Goal: Transaction & Acquisition: Purchase product/service

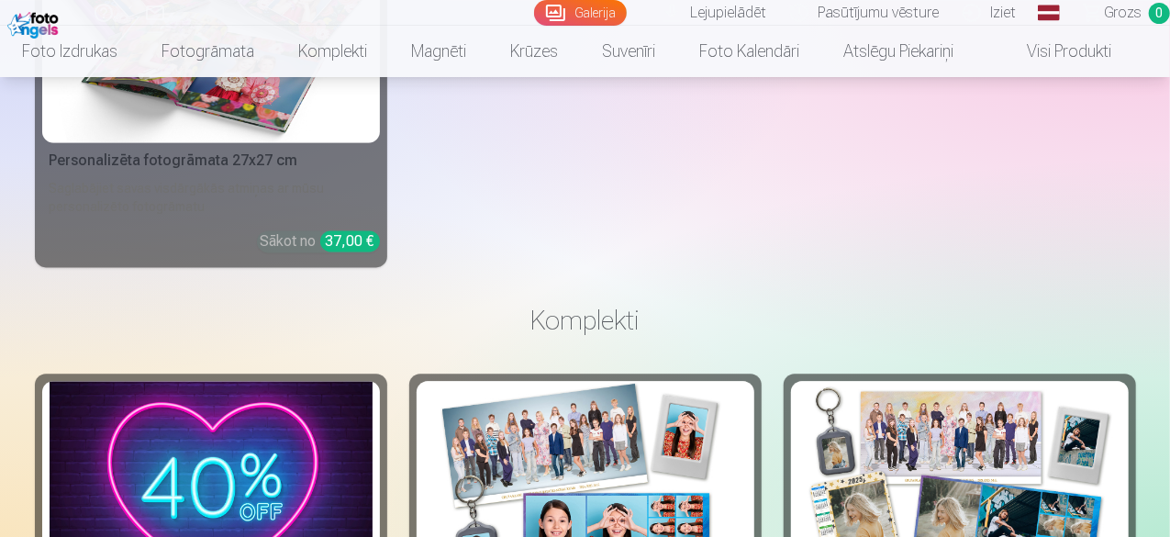
scroll to position [5047, 0]
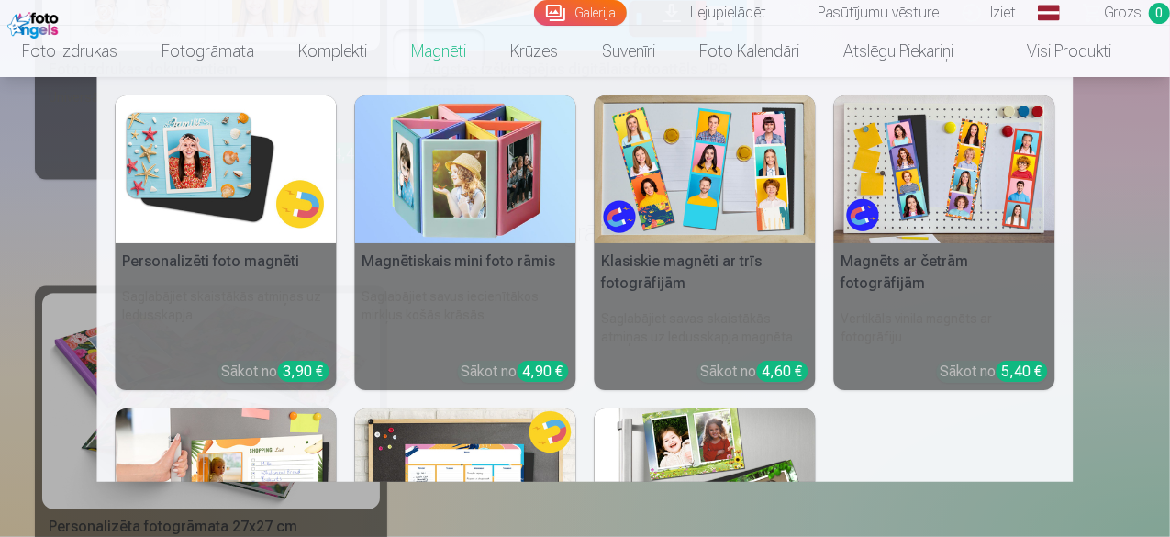
click at [426, 61] on link "Magnēti" at bounding box center [438, 51] width 99 height 51
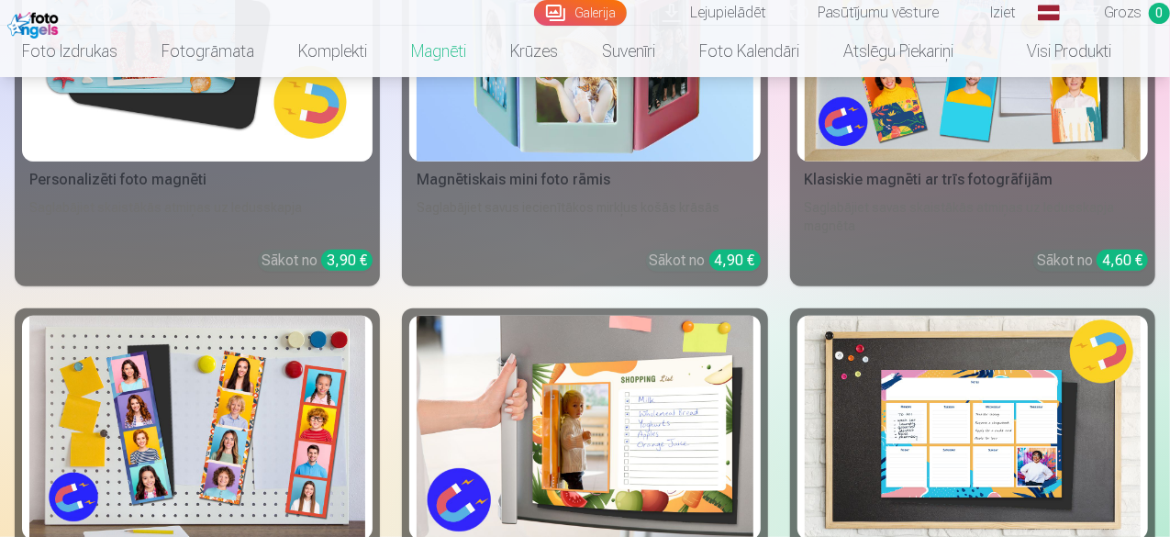
scroll to position [551, 0]
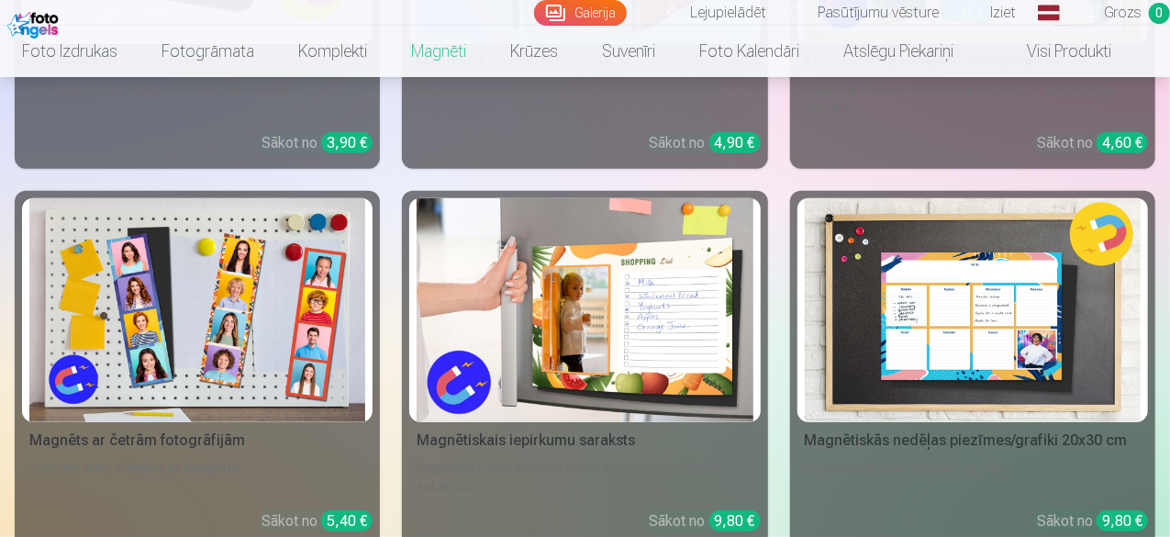
click at [805, 246] on img at bounding box center [973, 310] width 336 height 224
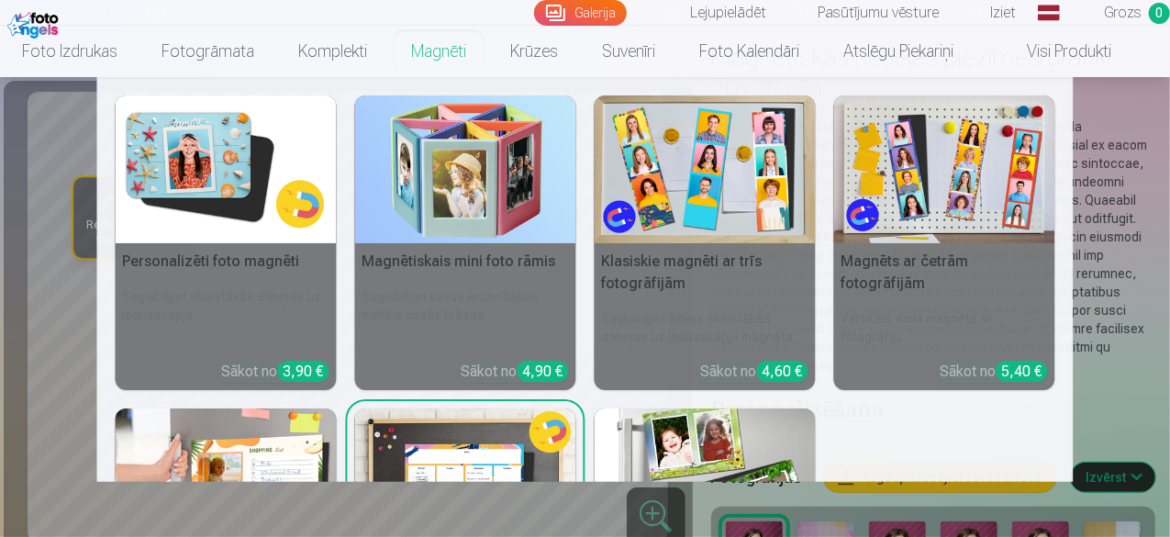
scroll to position [92, 0]
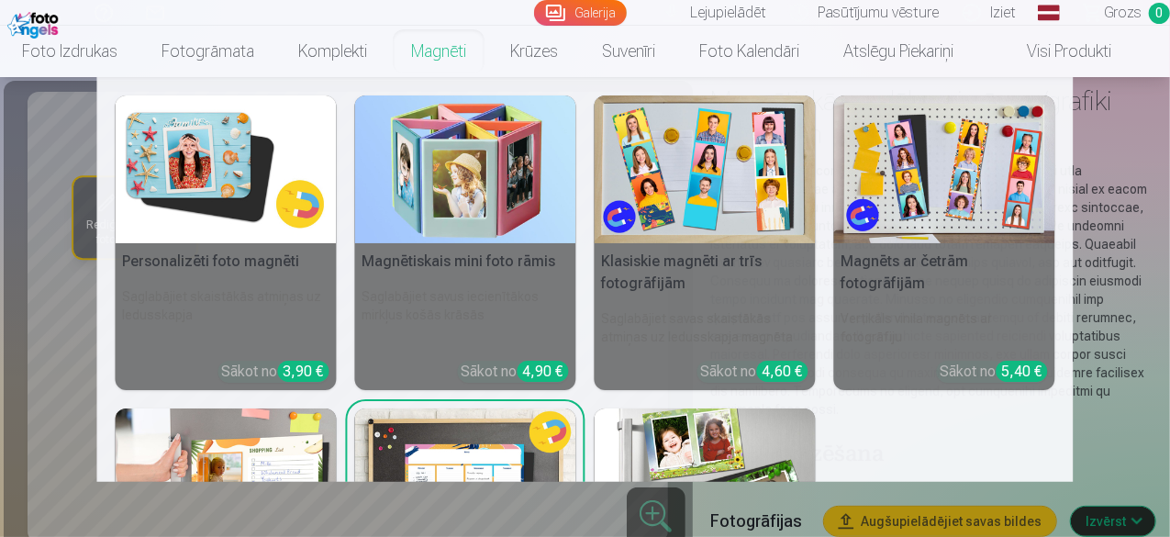
click at [475, 56] on link "Magnēti" at bounding box center [438, 51] width 99 height 51
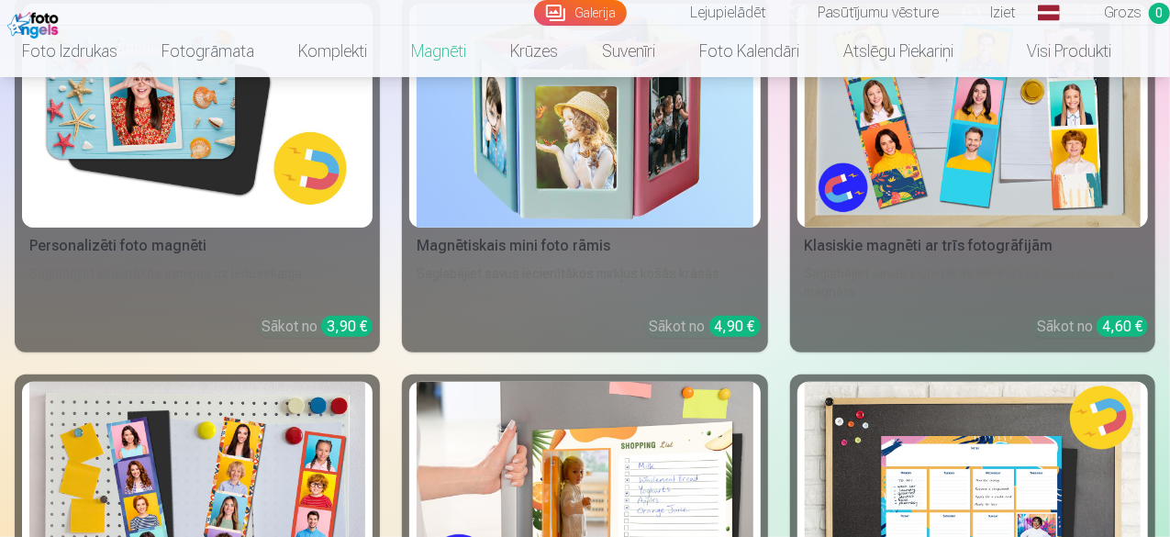
scroll to position [275, 0]
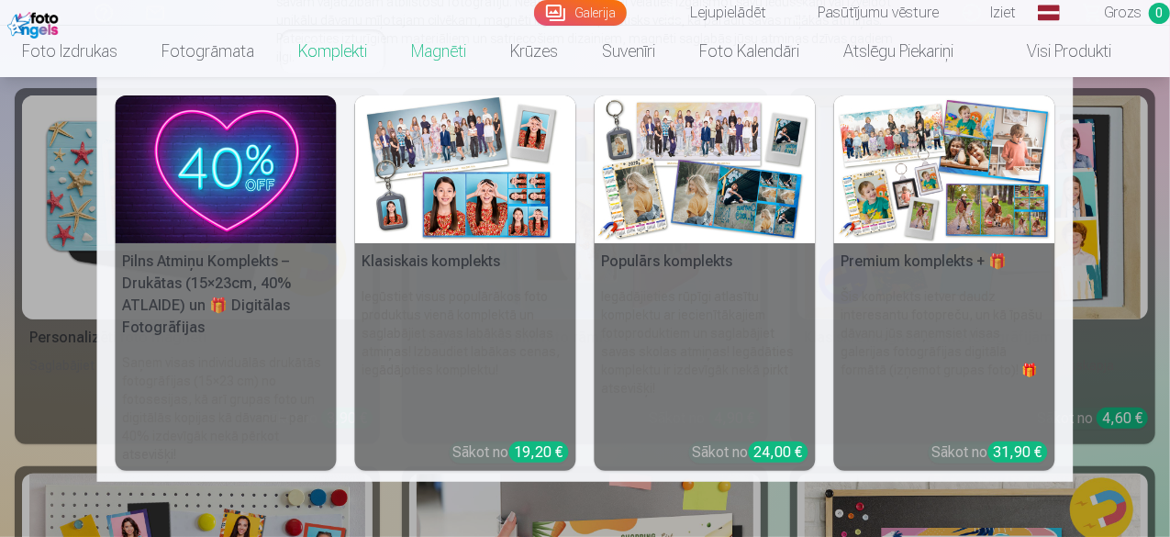
click at [343, 58] on link "Komplekti" at bounding box center [332, 51] width 113 height 51
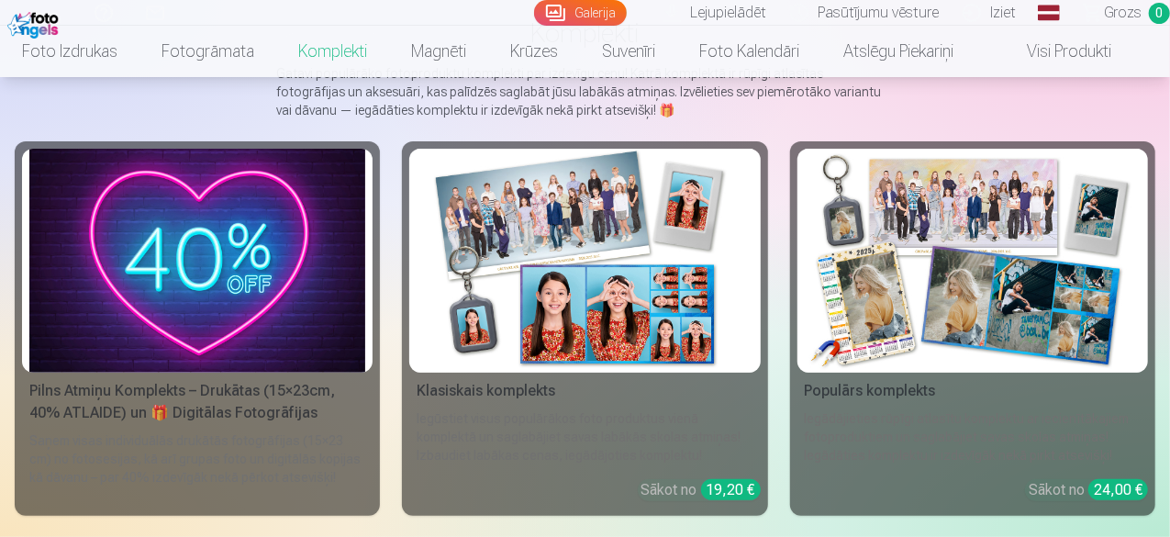
scroll to position [275, 0]
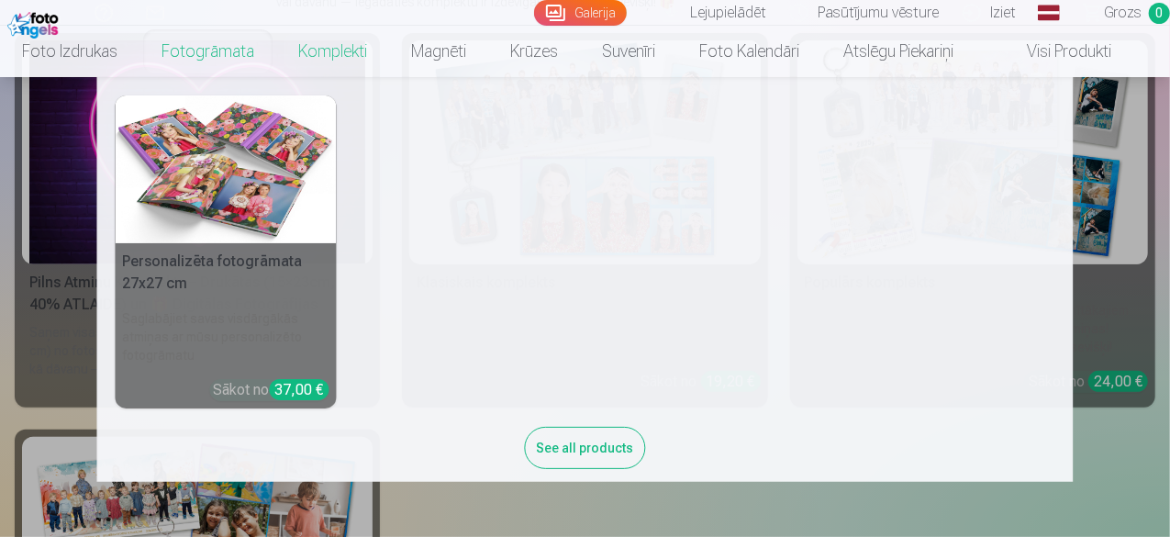
click at [204, 45] on link "Fotogrāmata" at bounding box center [207, 51] width 137 height 51
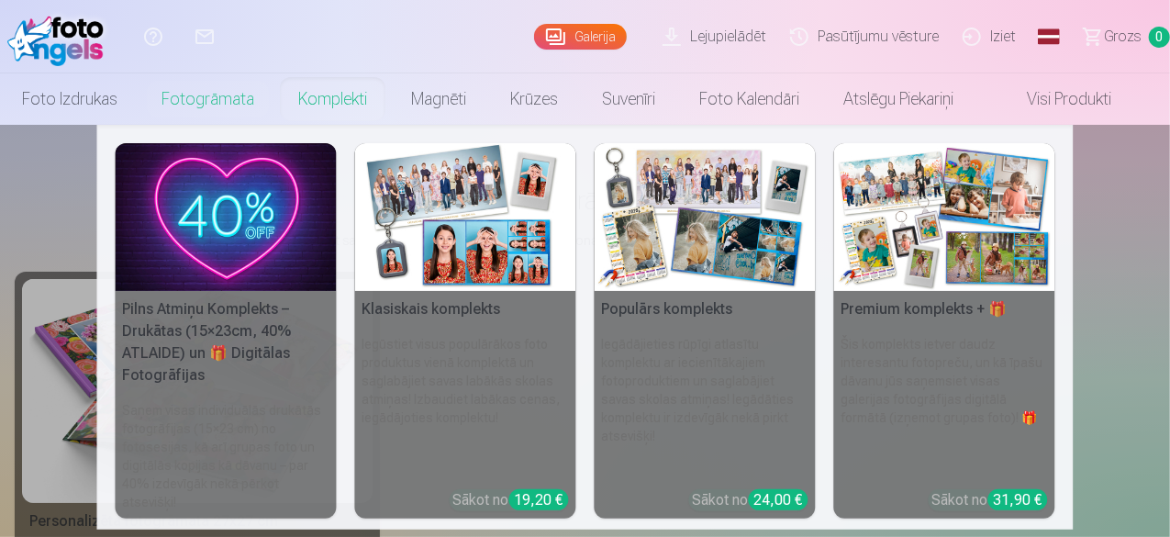
click at [363, 106] on link "Komplekti" at bounding box center [332, 98] width 113 height 51
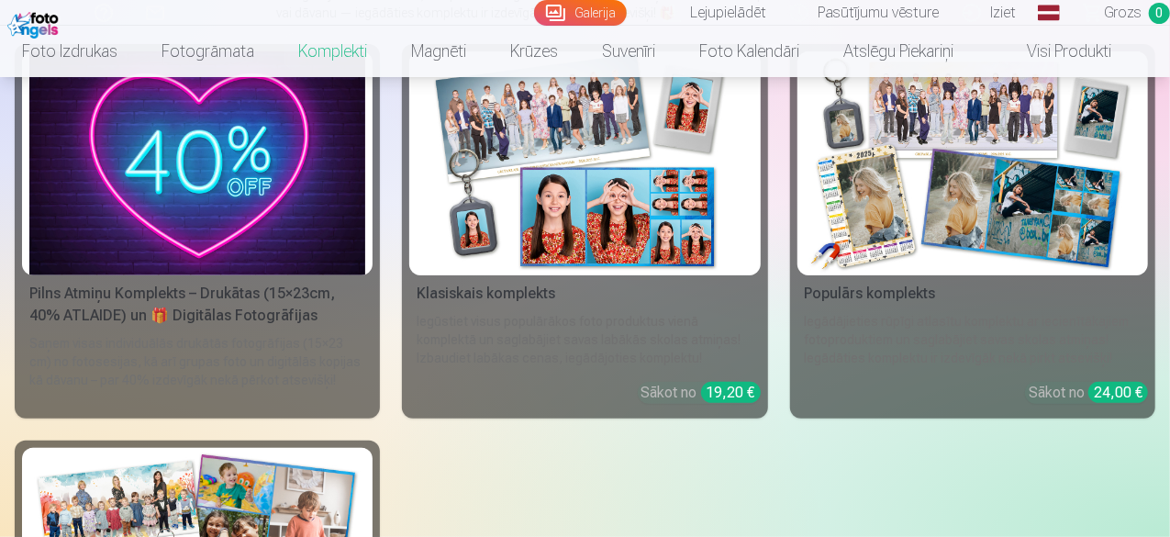
scroll to position [92, 0]
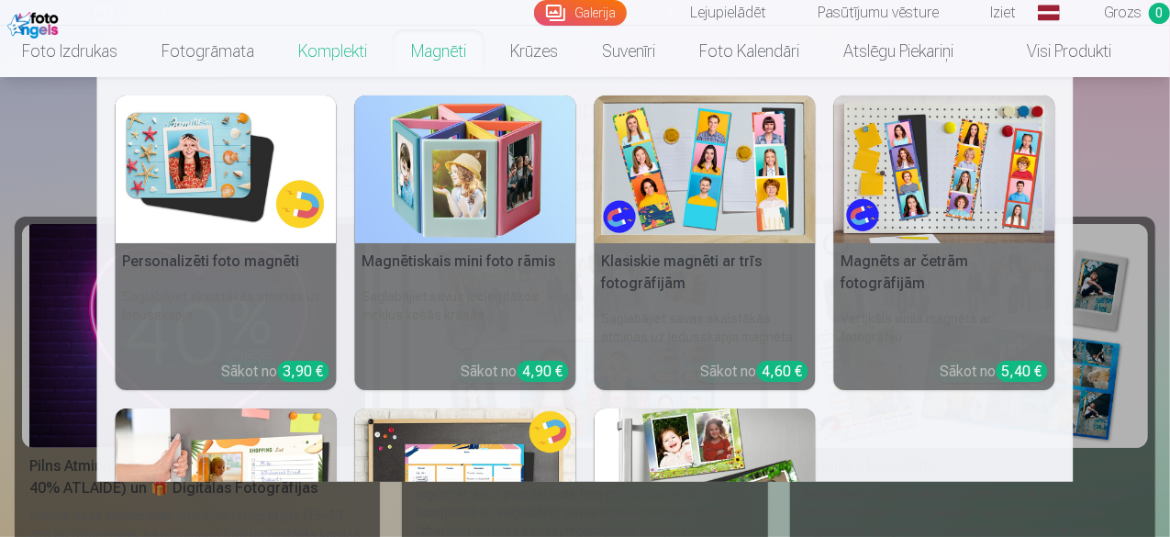
click at [446, 58] on link "Magnēti" at bounding box center [438, 51] width 99 height 51
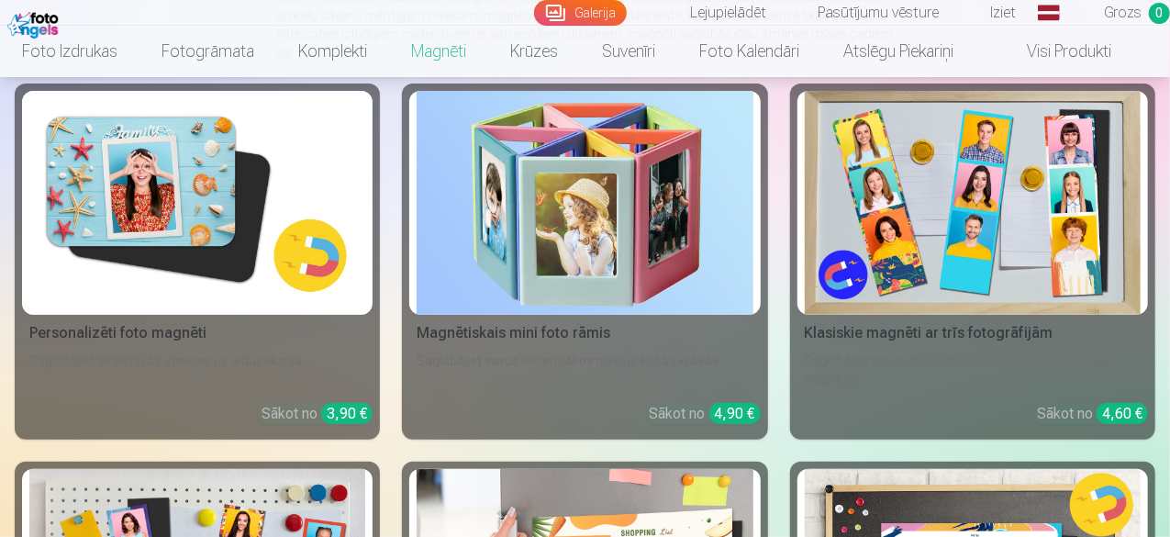
scroll to position [275, 0]
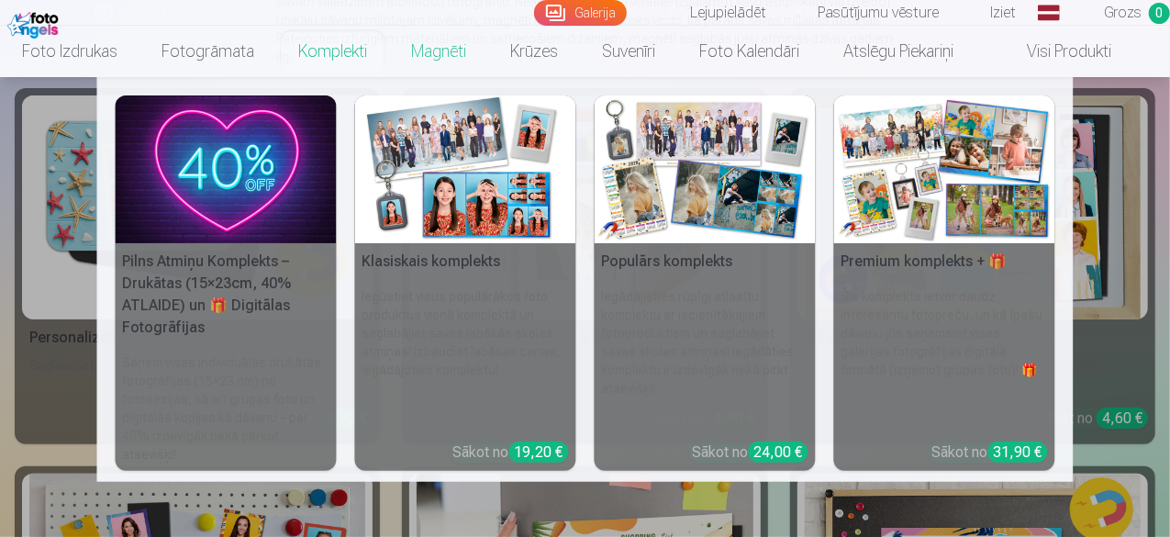
click at [347, 41] on link "Komplekti" at bounding box center [332, 51] width 113 height 51
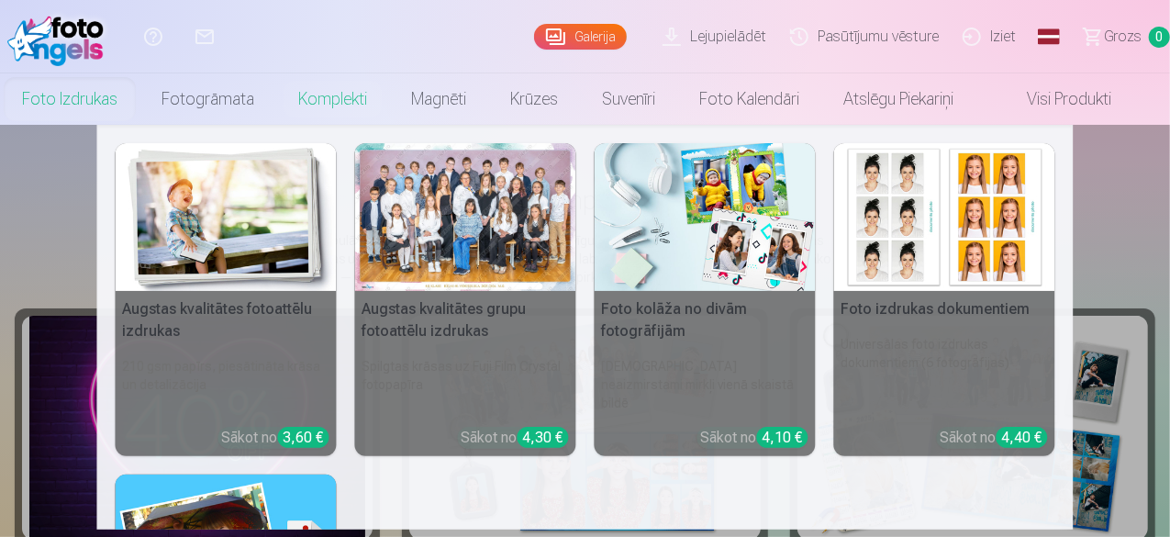
click at [123, 106] on link "Foto izdrukas" at bounding box center [69, 98] width 139 height 51
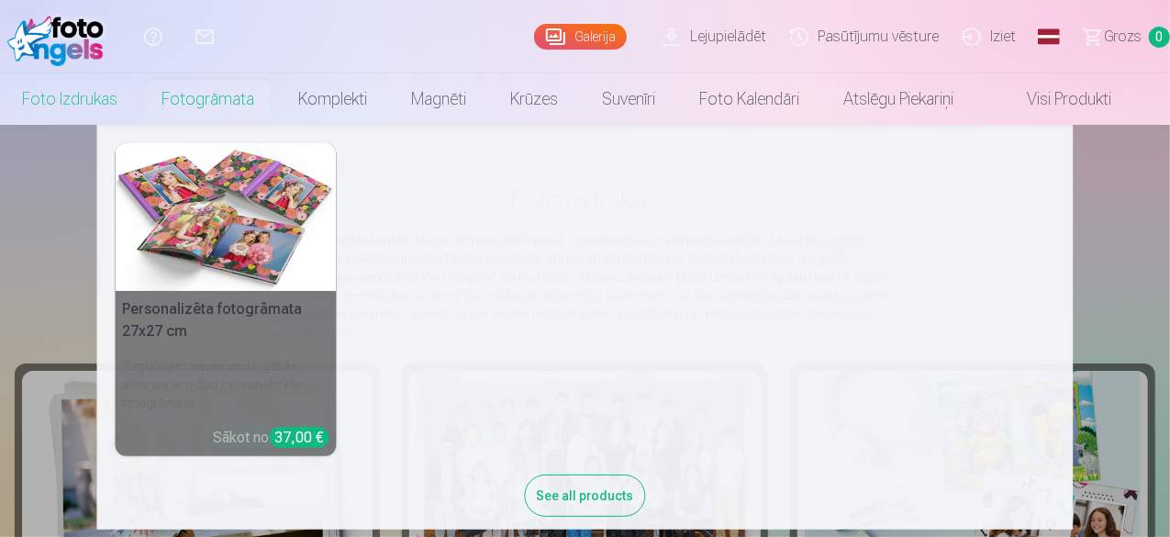
click at [227, 98] on link "Fotogrāmata" at bounding box center [207, 98] width 137 height 51
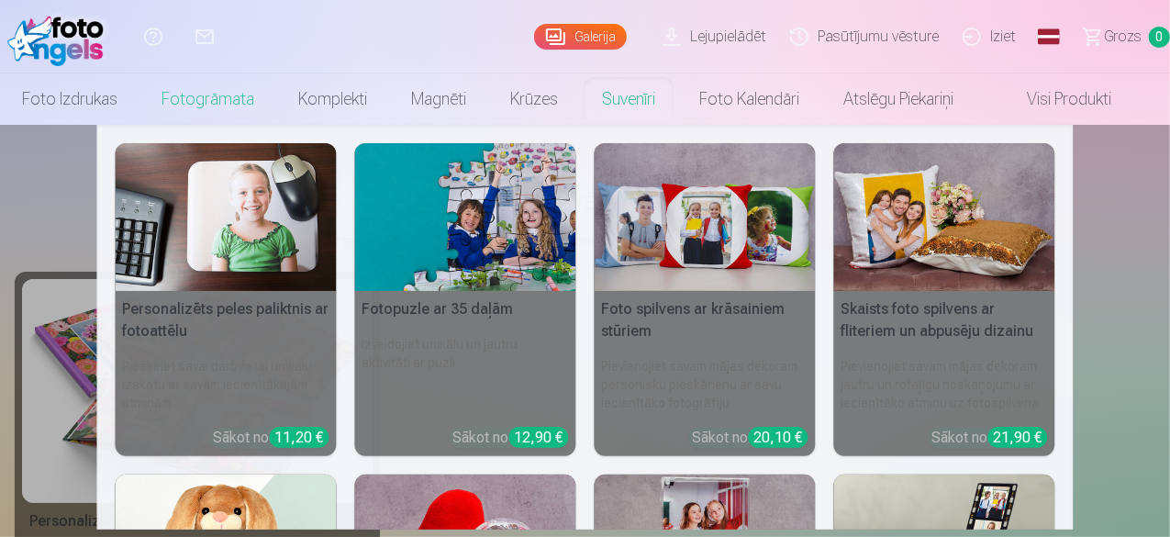
click at [677, 103] on link "Suvenīri" at bounding box center [628, 98] width 97 height 51
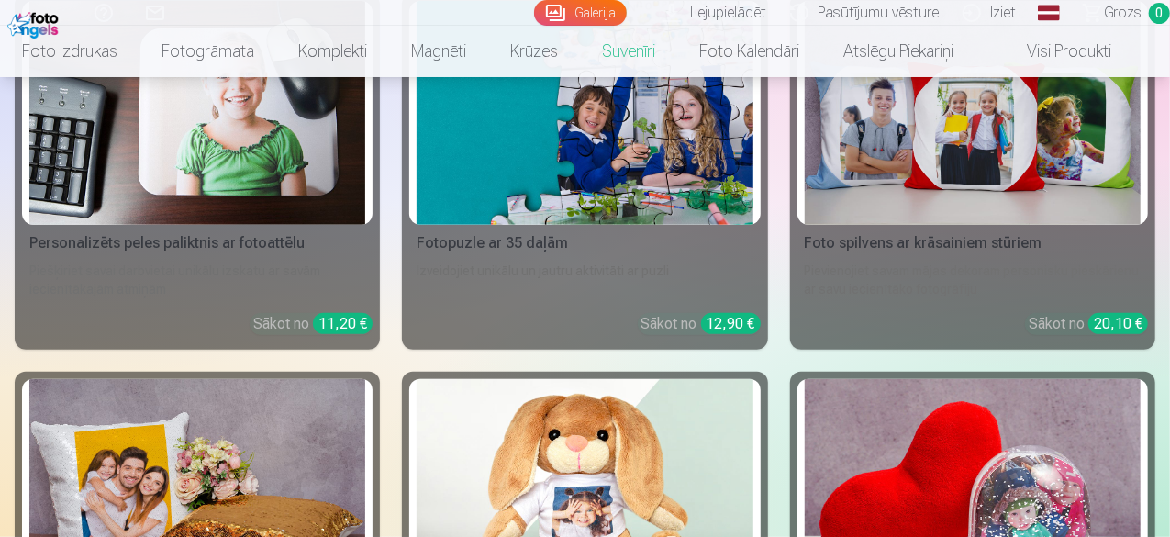
scroll to position [277, 0]
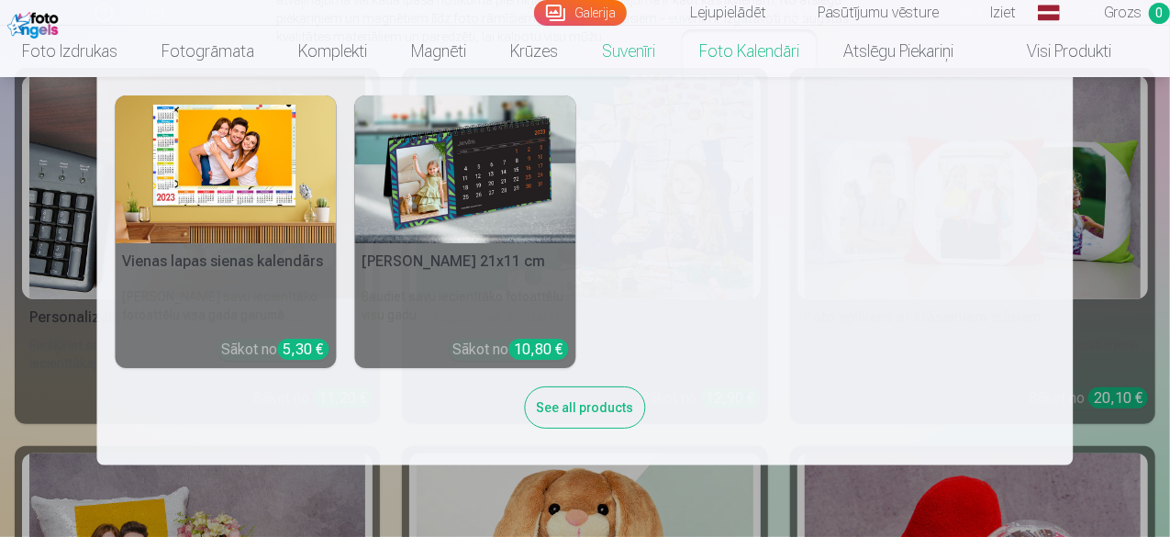
click at [459, 177] on img at bounding box center [465, 169] width 221 height 148
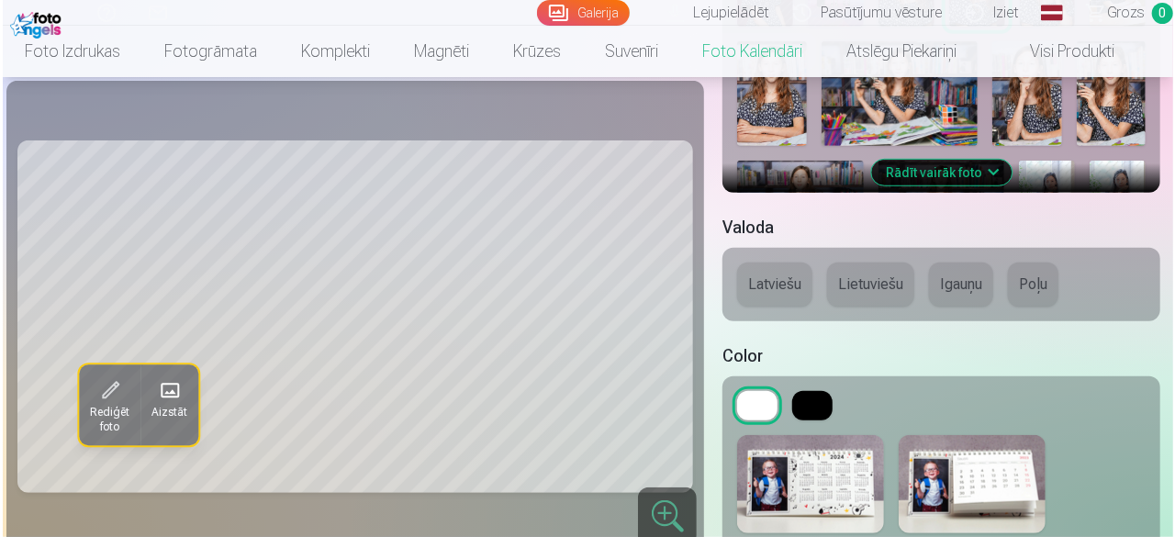
scroll to position [551, 0]
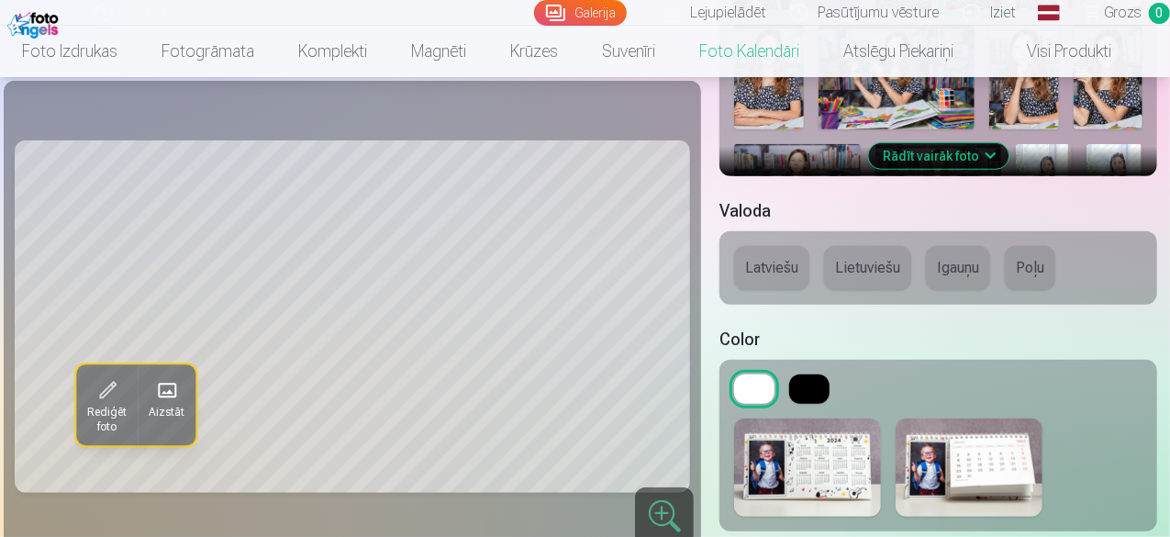
click at [87, 418] on span "Rediģēt foto" at bounding box center [106, 419] width 39 height 29
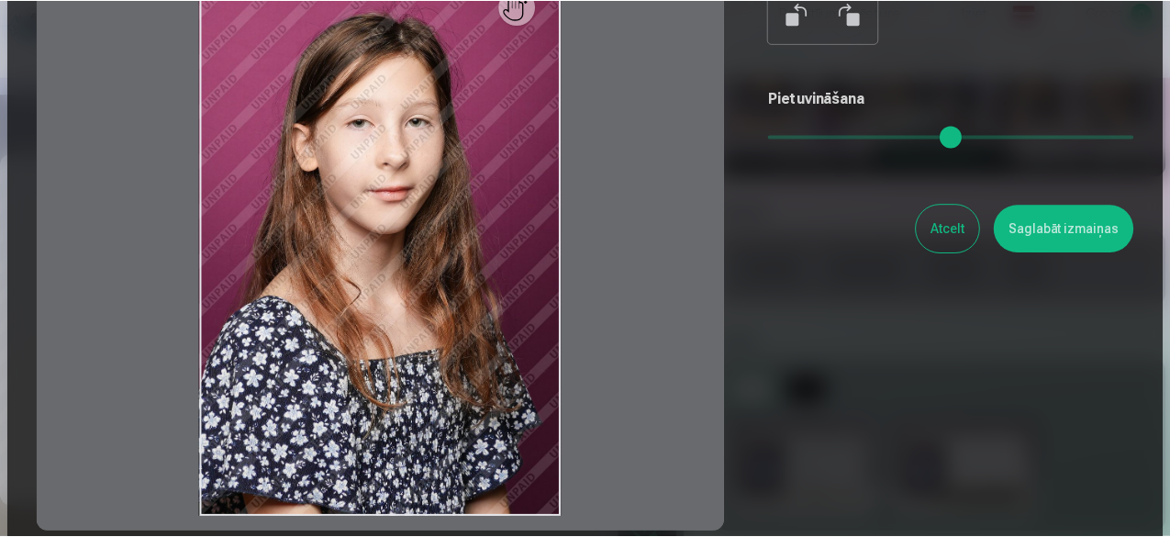
scroll to position [206, 0]
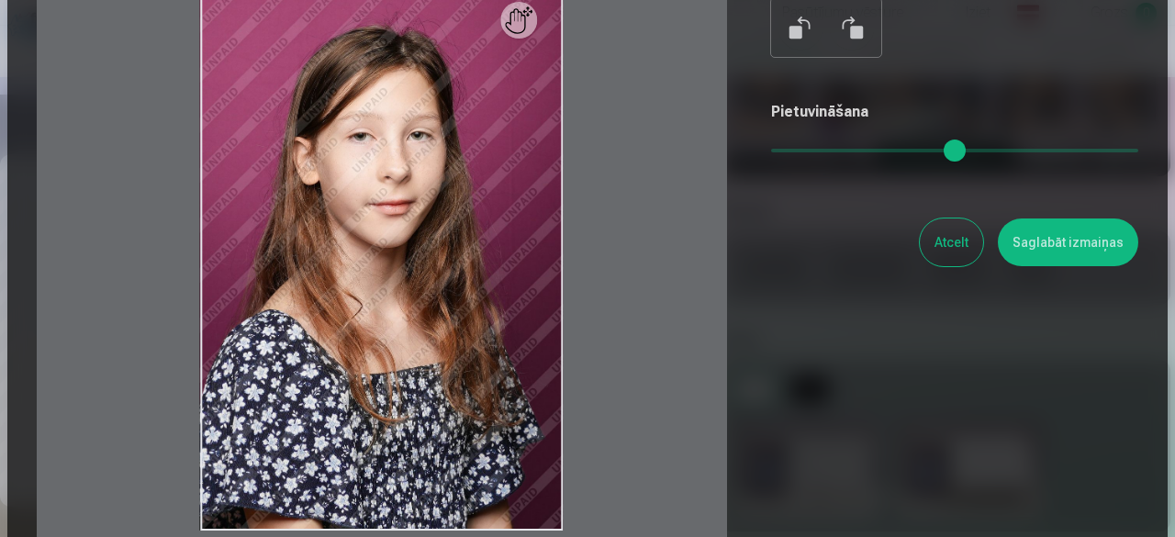
click at [1054, 260] on button "Saglabāt izmaiņas" at bounding box center [1068, 242] width 140 height 48
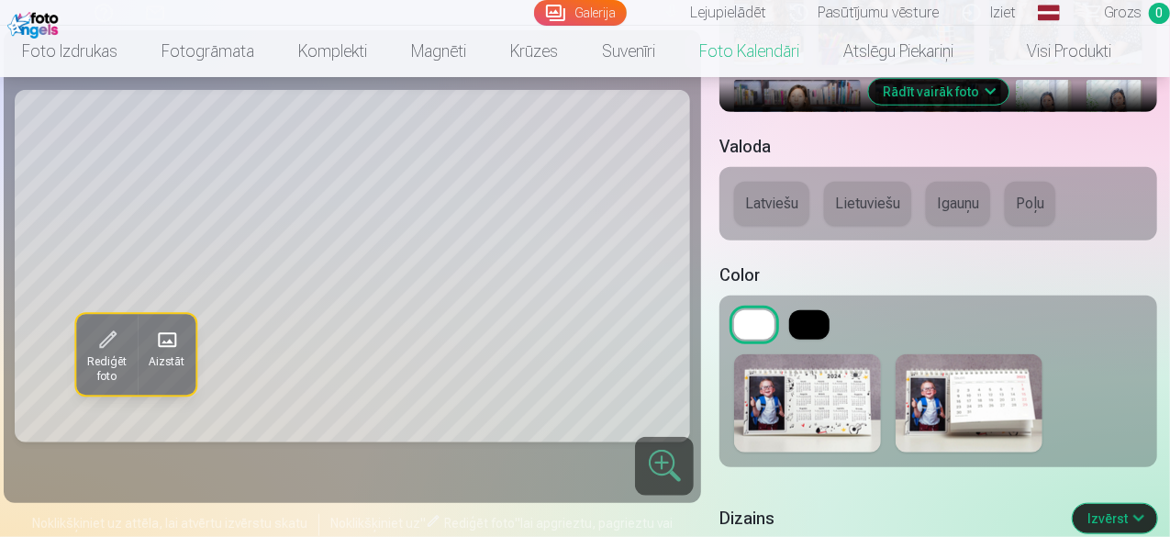
scroll to position [642, 0]
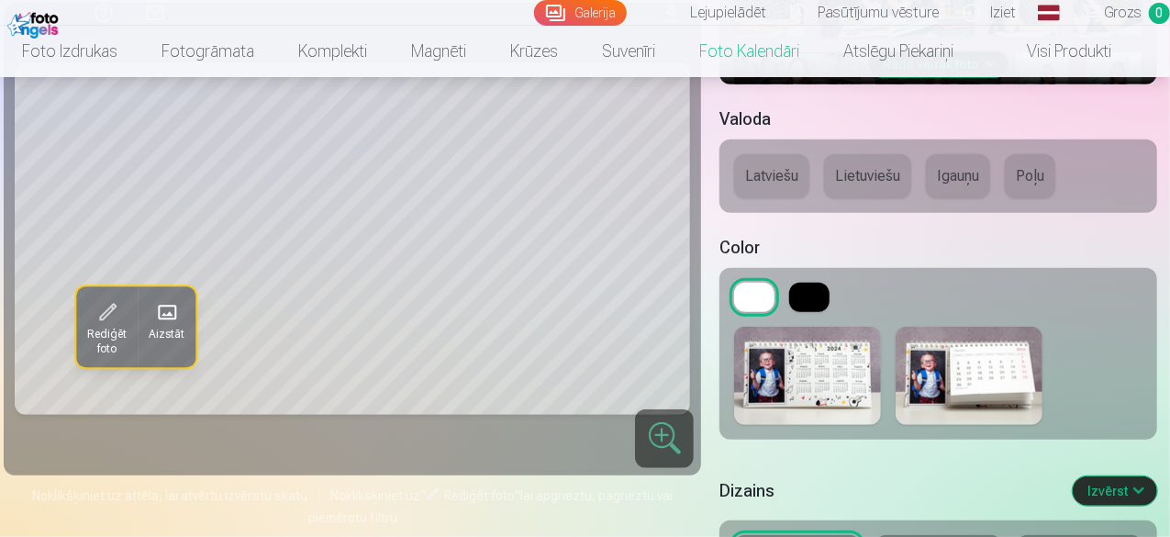
click at [813, 307] on button at bounding box center [809, 297] width 40 height 29
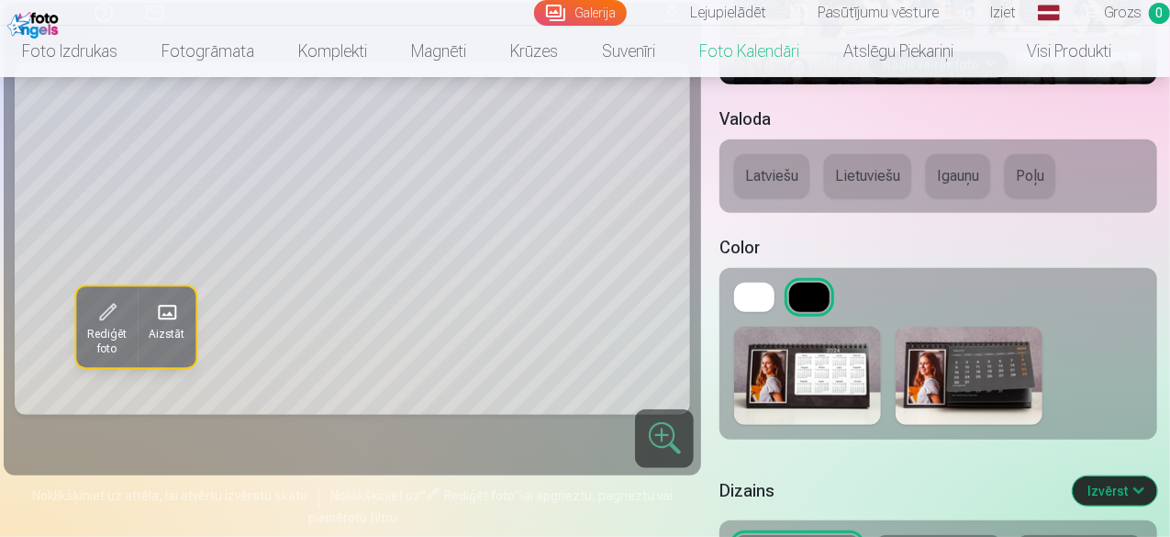
click at [749, 287] on button at bounding box center [754, 297] width 40 height 29
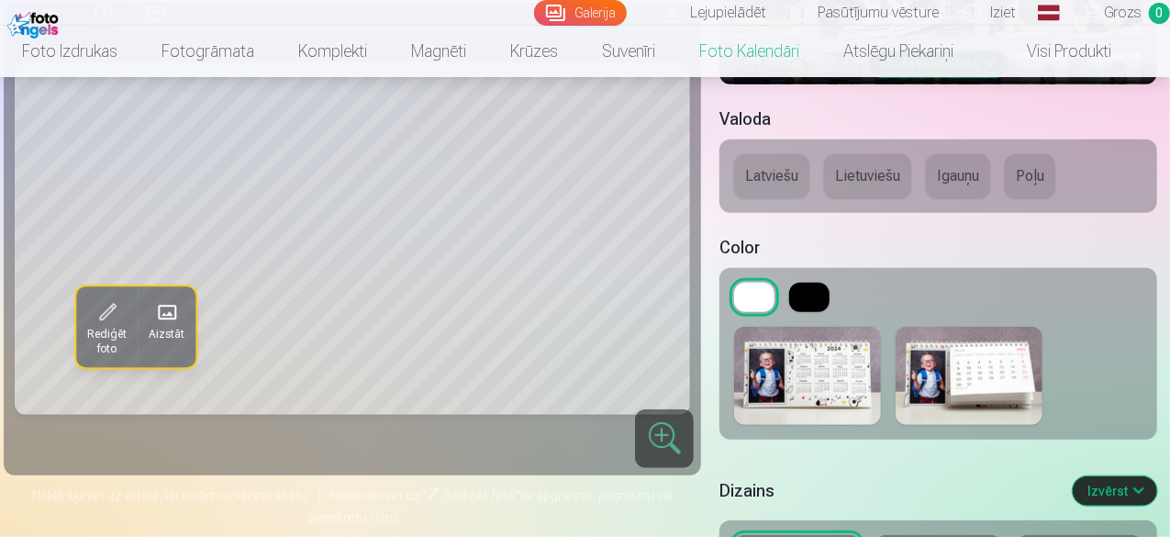
click at [809, 302] on button at bounding box center [809, 297] width 40 height 29
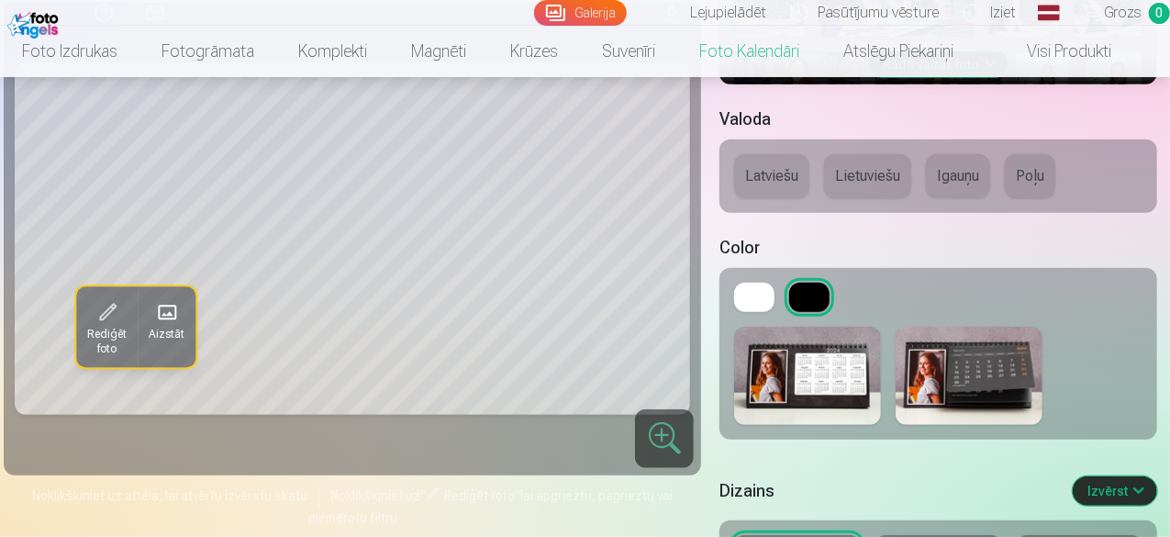
click at [809, 300] on button at bounding box center [809, 297] width 40 height 29
click at [784, 186] on button "Latviešu" at bounding box center [771, 176] width 75 height 44
click at [802, 164] on button "Latviešu" at bounding box center [771, 176] width 75 height 44
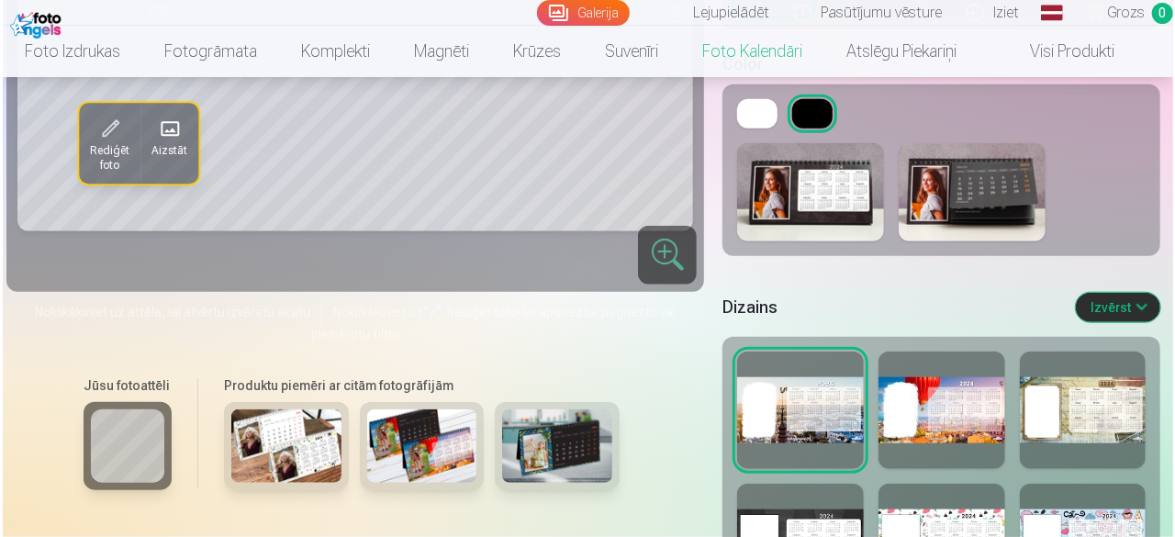
scroll to position [1101, 0]
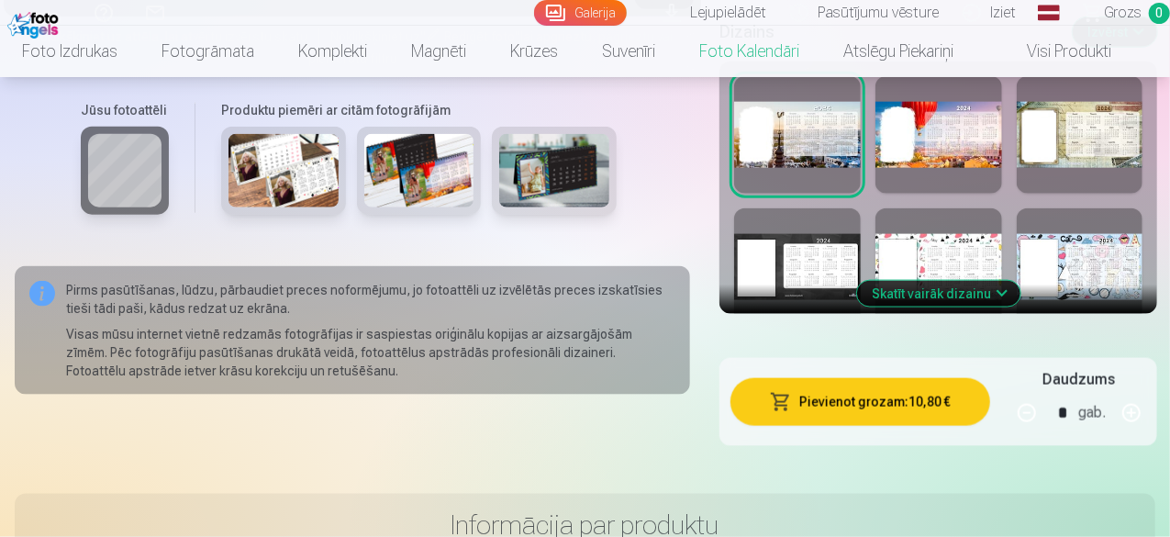
click at [839, 396] on button "Pievienot grozam : 10,80 €" at bounding box center [859, 402] width 259 height 48
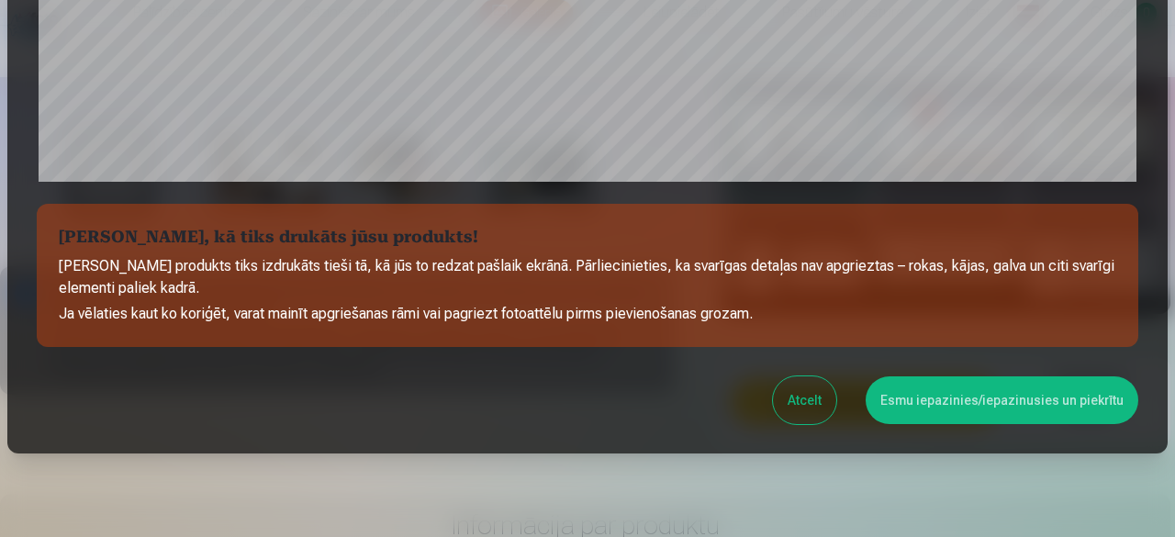
scroll to position [770, 0]
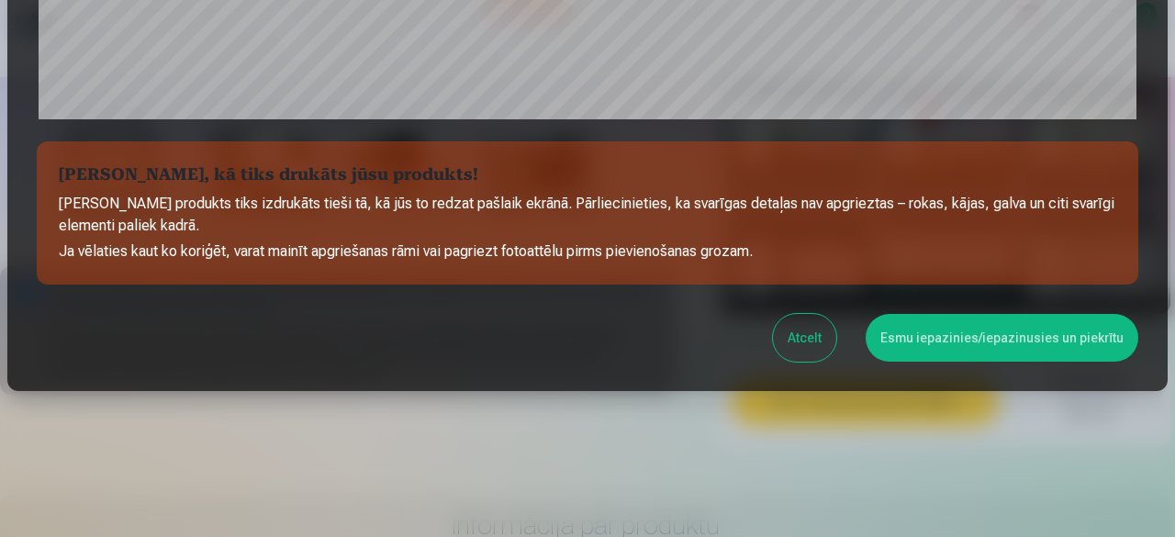
click at [926, 335] on button "Esmu iepazinies/iepazinusies un piekrītu" at bounding box center [1001, 338] width 273 height 48
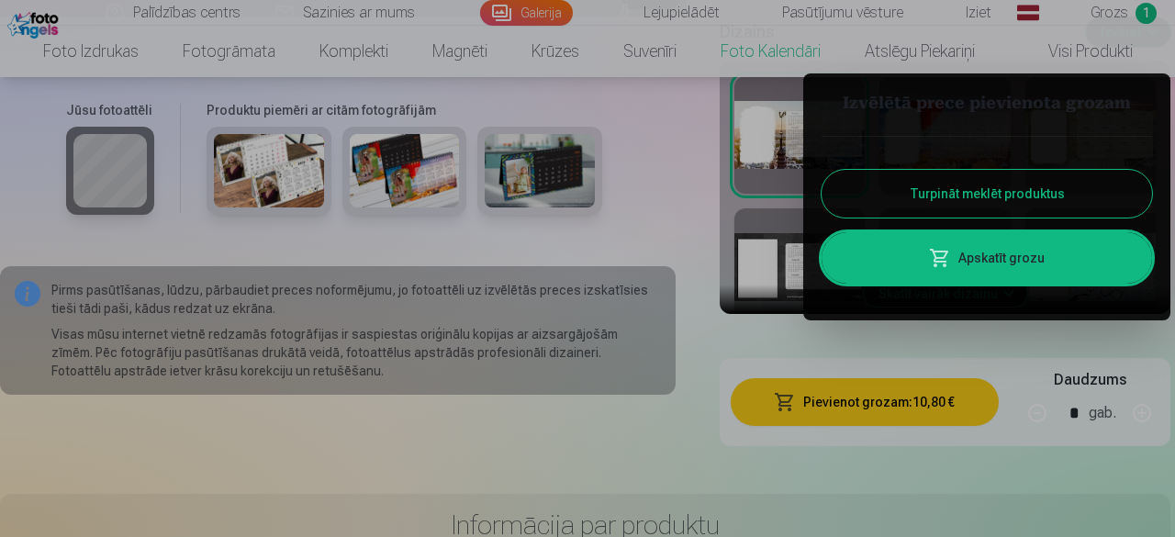
click at [914, 61] on div at bounding box center [587, 268] width 1175 height 537
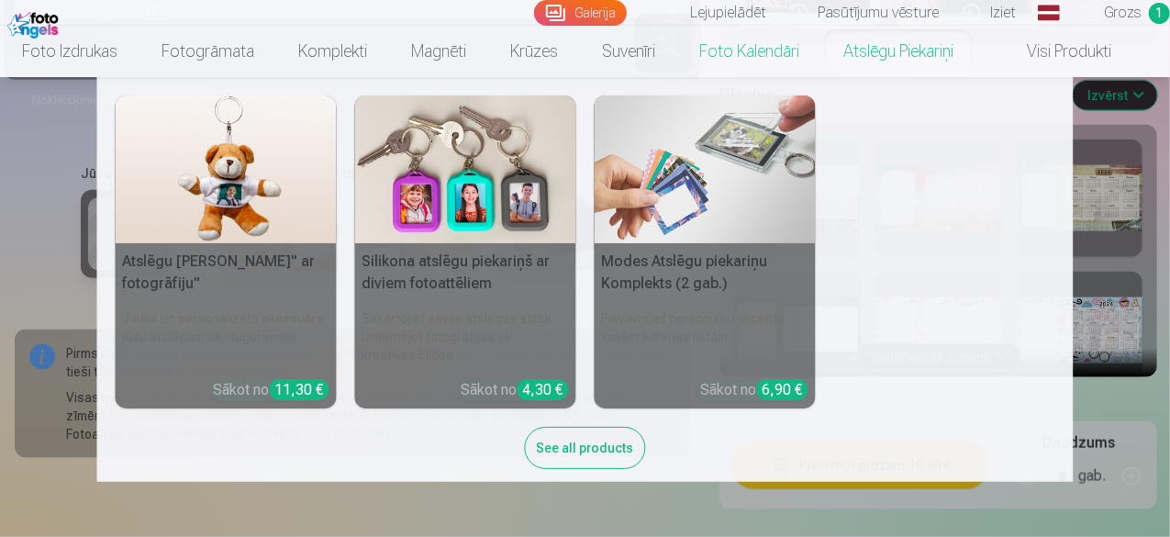
scroll to position [1009, 0]
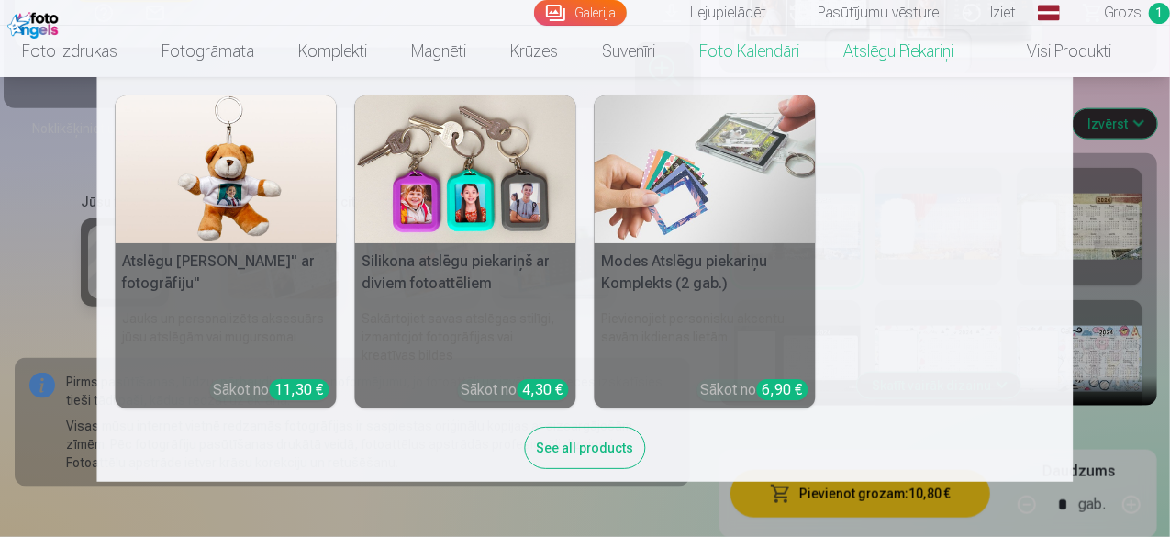
click at [701, 190] on img at bounding box center [705, 169] width 221 height 148
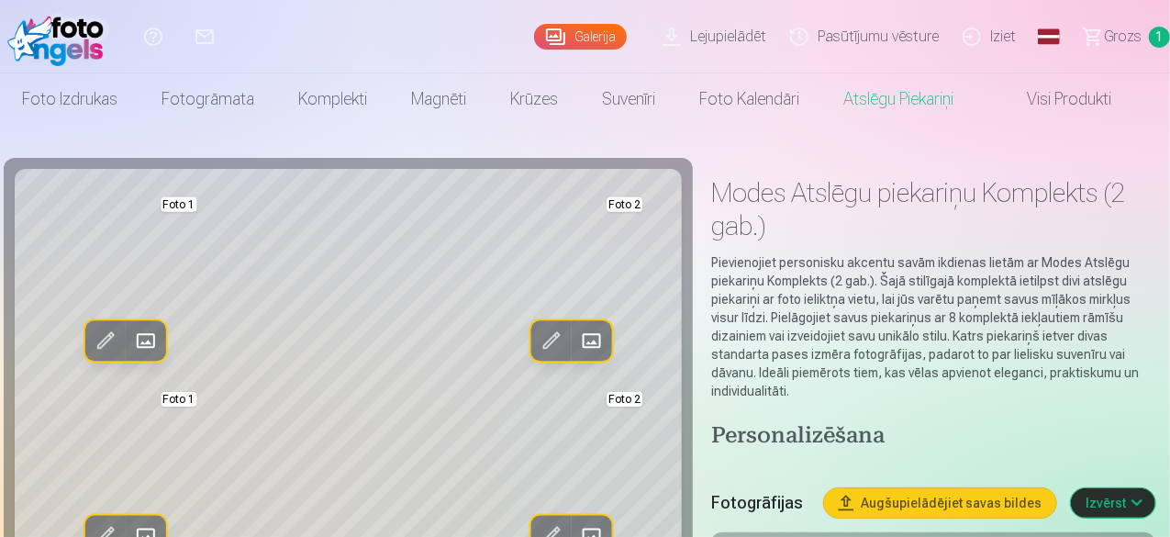
scroll to position [92, 0]
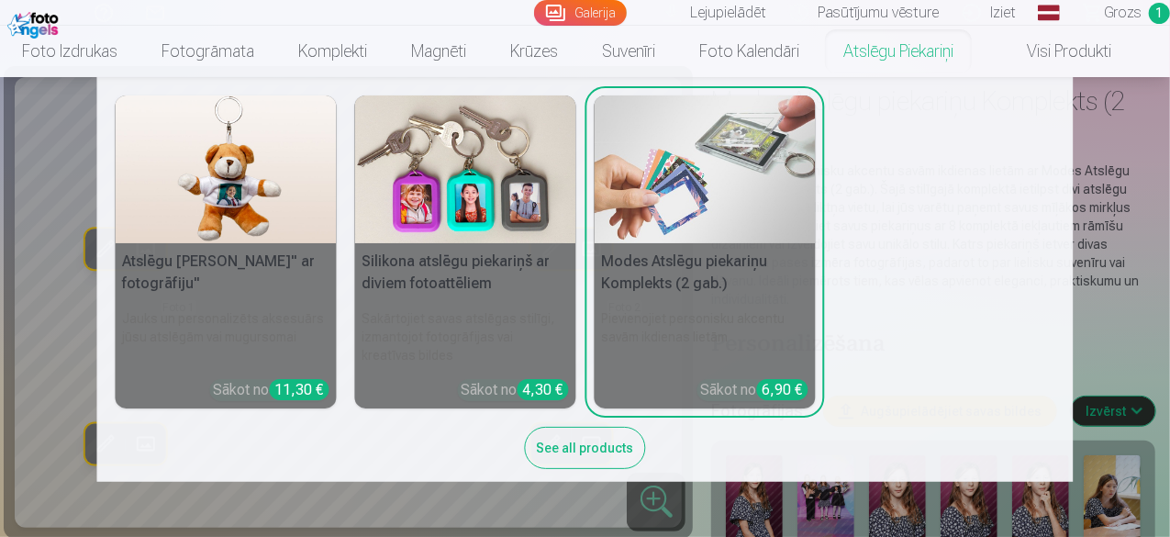
click at [911, 57] on link "Atslēgu piekariņi" at bounding box center [898, 51] width 154 height 51
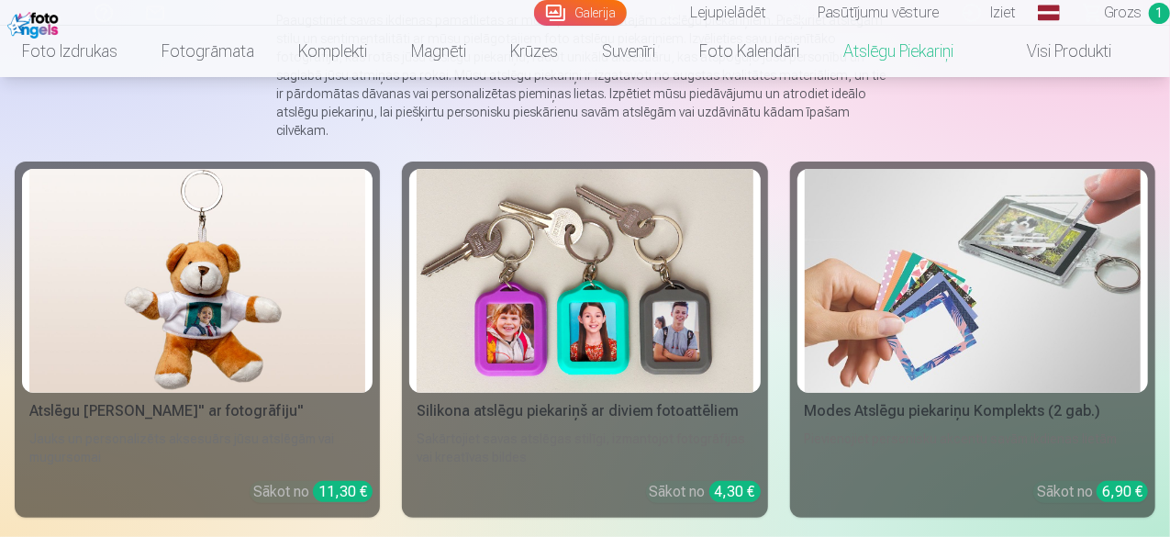
scroll to position [184, 0]
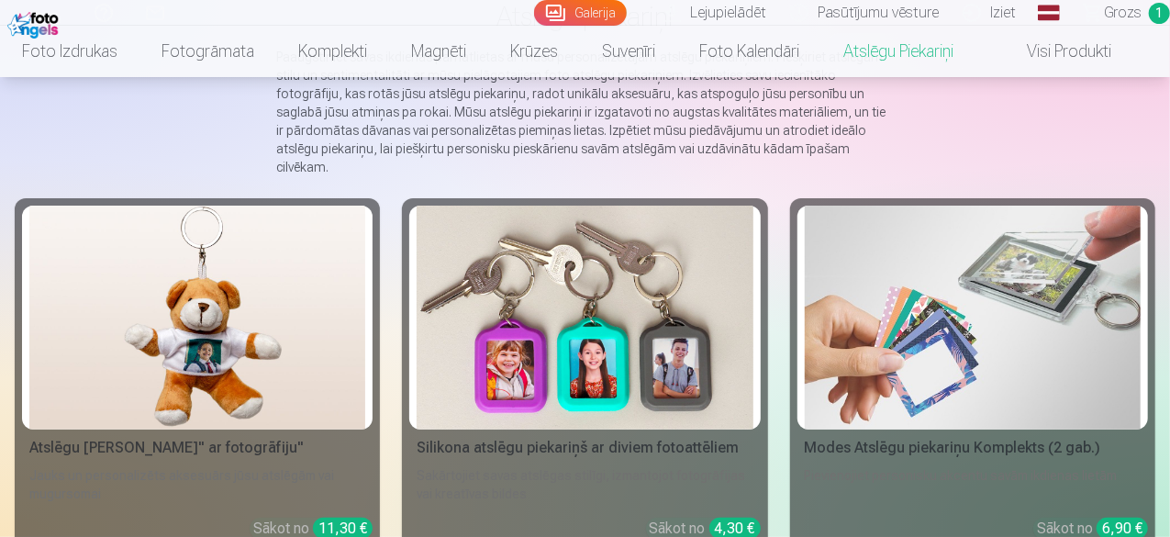
click at [1054, 58] on link "Visi produkti" at bounding box center [1055, 51] width 158 height 51
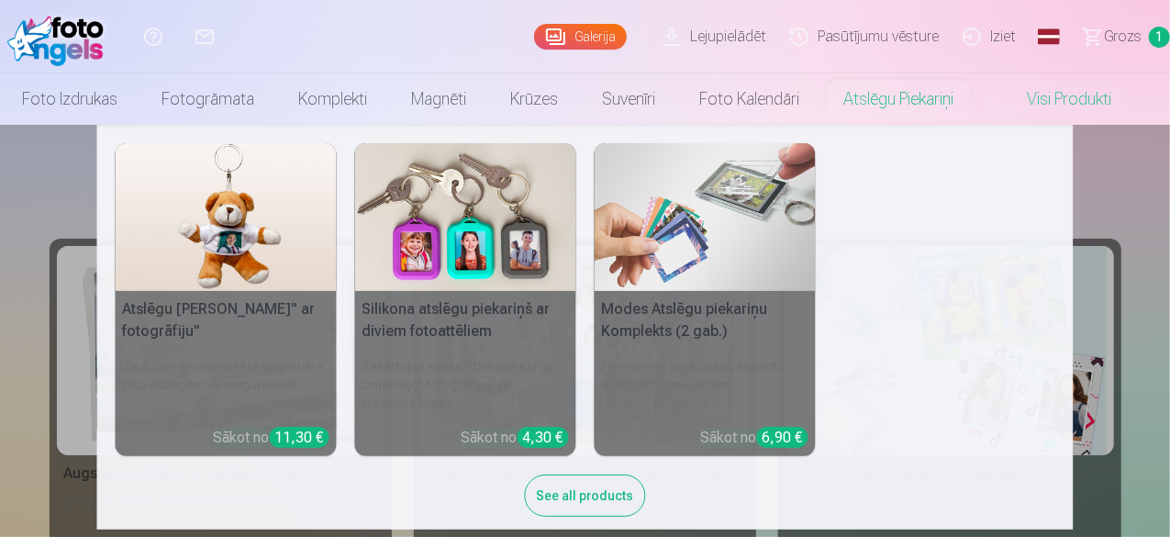
click at [854, 113] on link "Atslēgu piekariņi" at bounding box center [898, 98] width 154 height 51
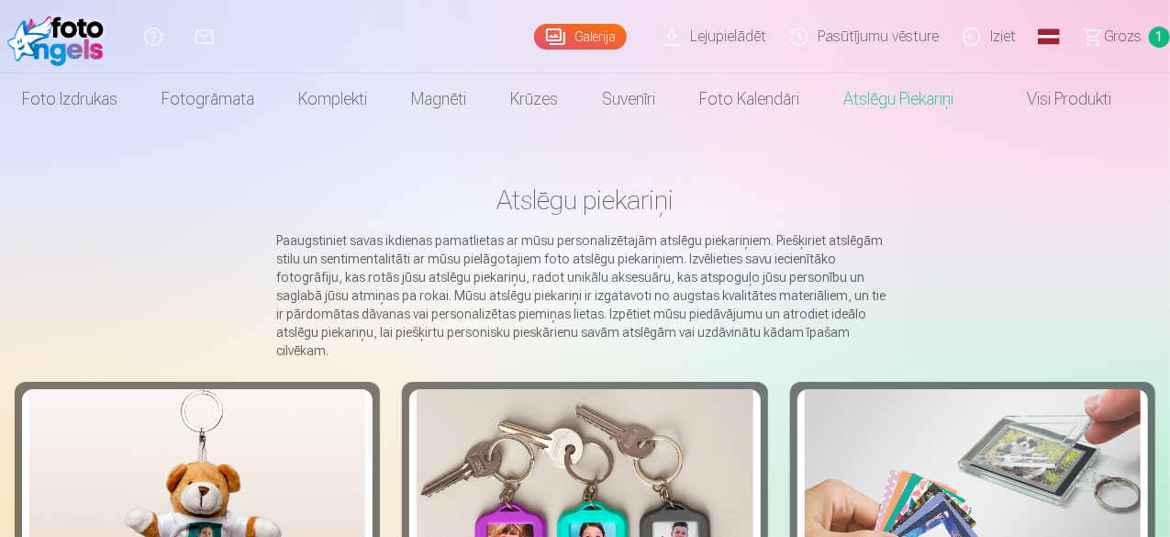
click at [805, 397] on img at bounding box center [973, 501] width 336 height 224
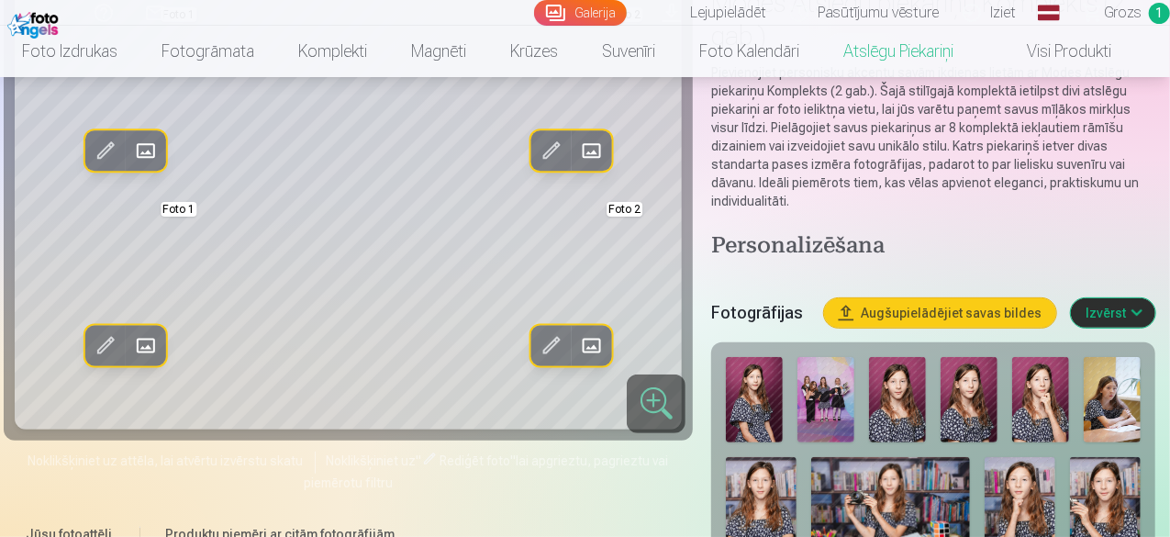
scroll to position [184, 0]
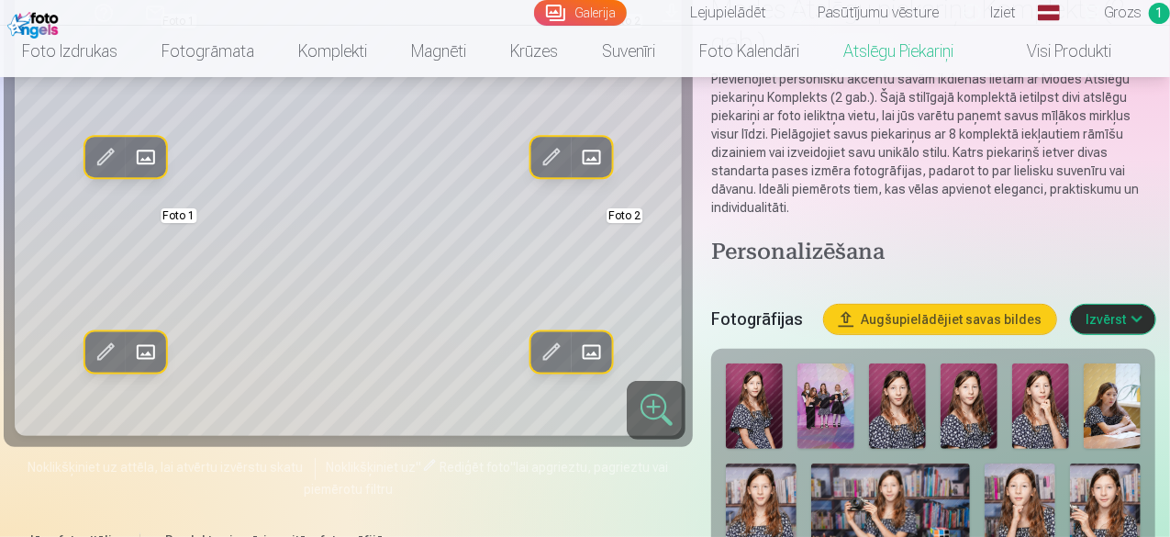
click at [830, 398] on img at bounding box center [825, 405] width 57 height 85
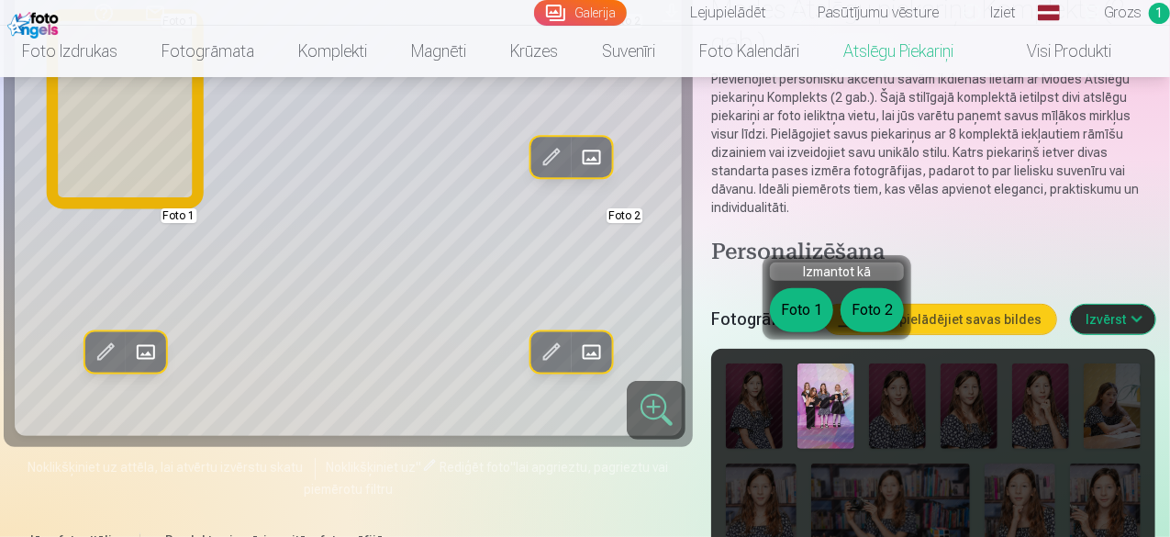
click at [809, 320] on button "Foto 1" at bounding box center [801, 310] width 63 height 44
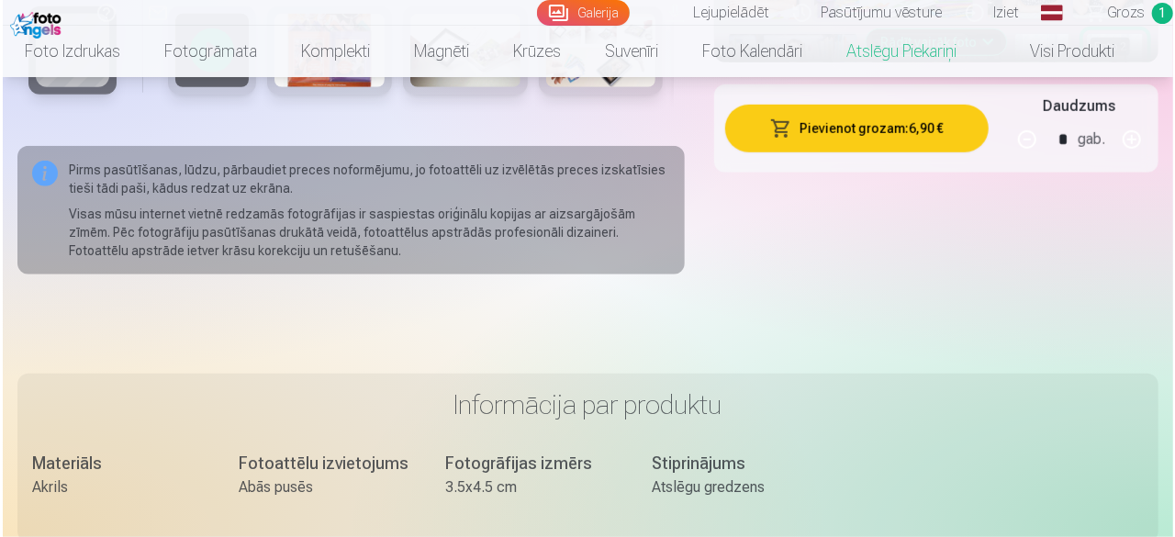
scroll to position [551, 0]
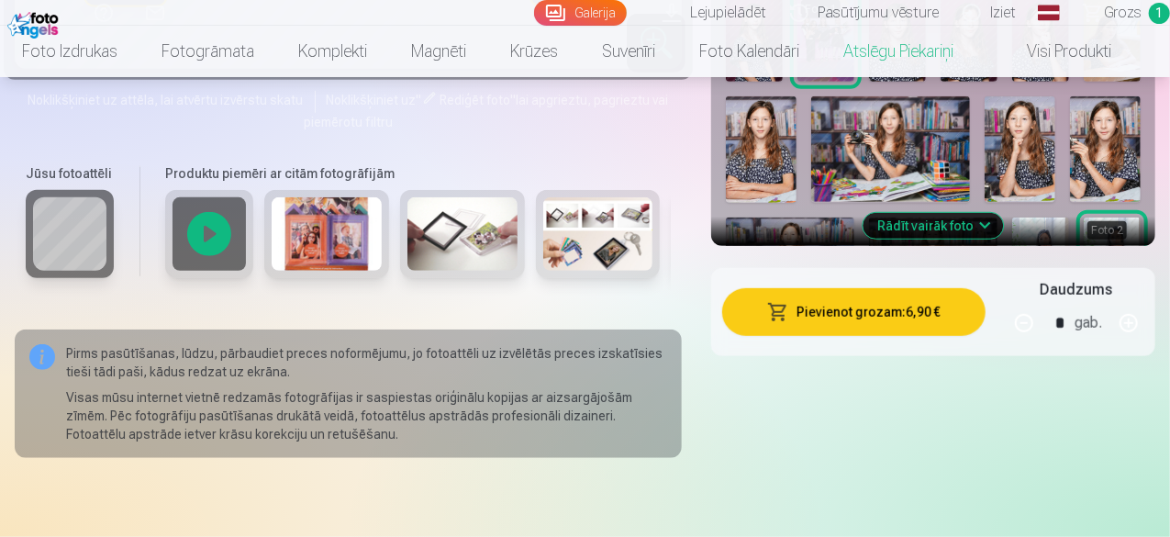
click at [773, 293] on button "Pievienot grozam : 6,90 €" at bounding box center [853, 312] width 263 height 48
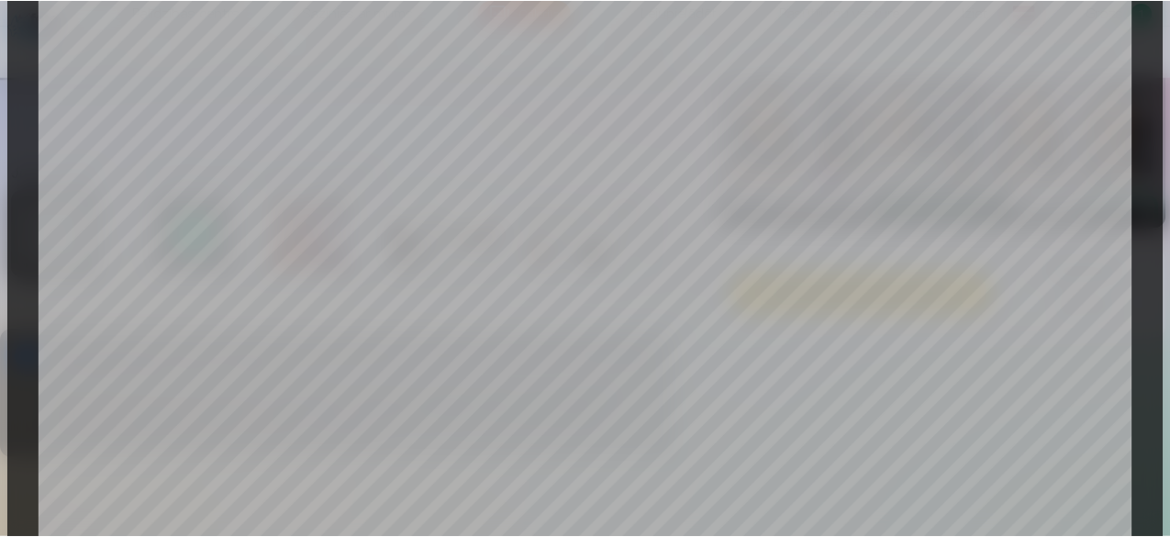
scroll to position [642, 0]
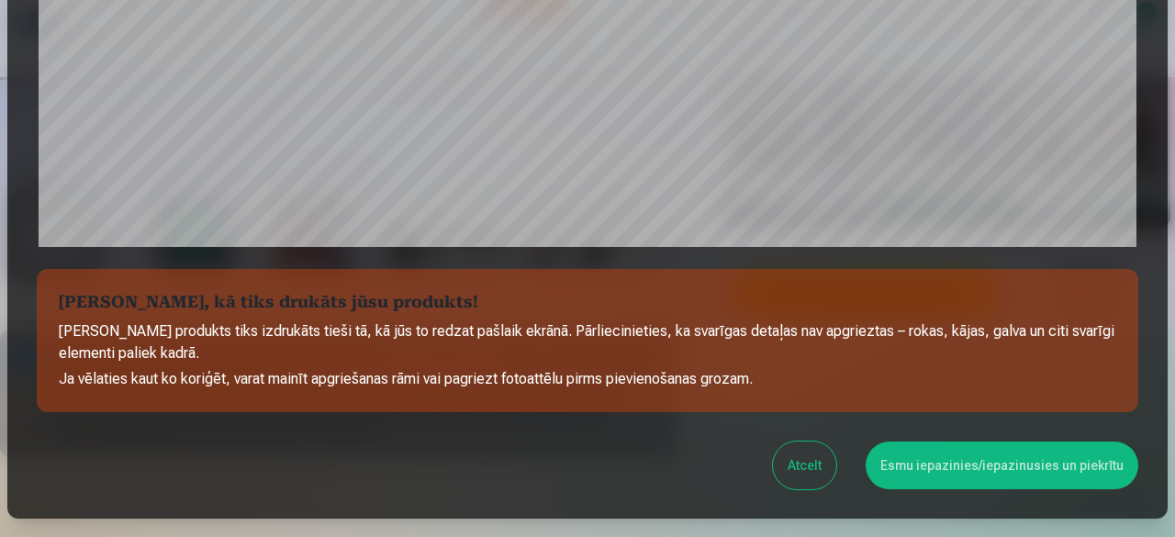
click at [953, 469] on button "Esmu iepazinies/iepazinusies un piekrītu" at bounding box center [1001, 465] width 273 height 48
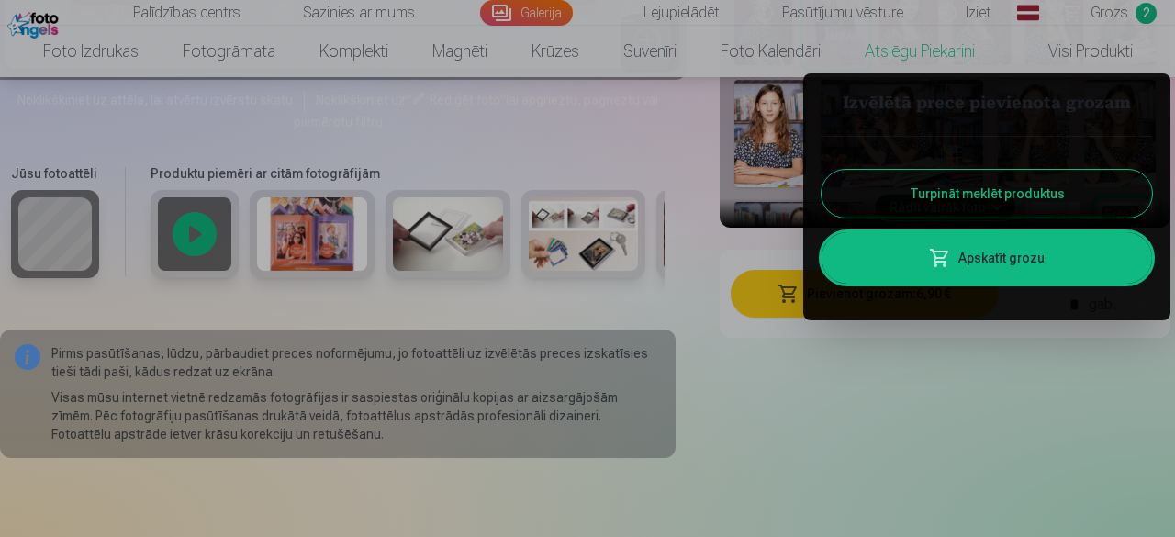
click at [967, 205] on button "Turpināt meklēt produktus" at bounding box center [986, 194] width 330 height 48
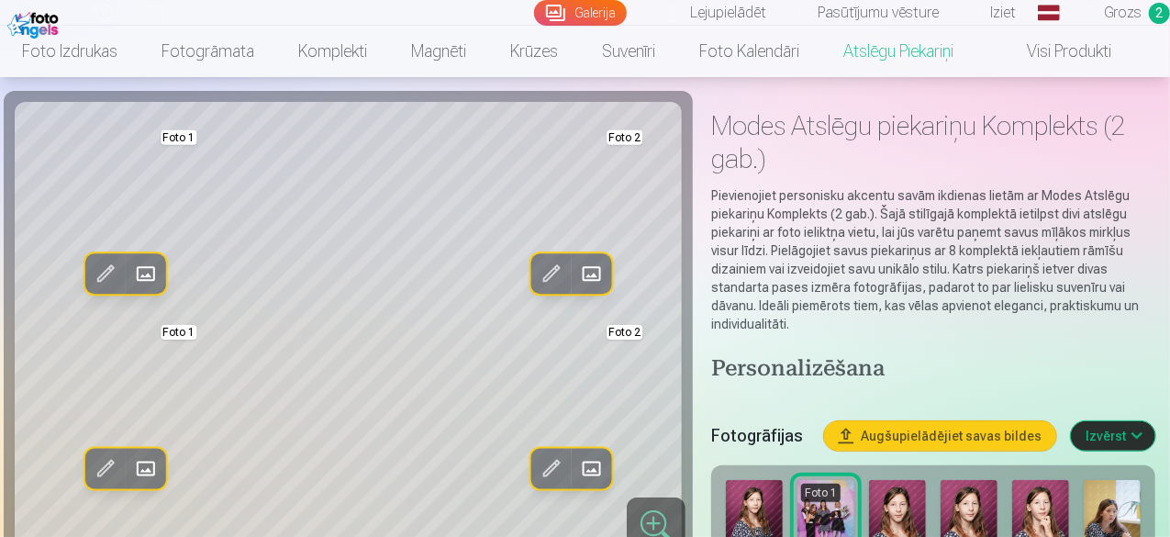
scroll to position [0, 0]
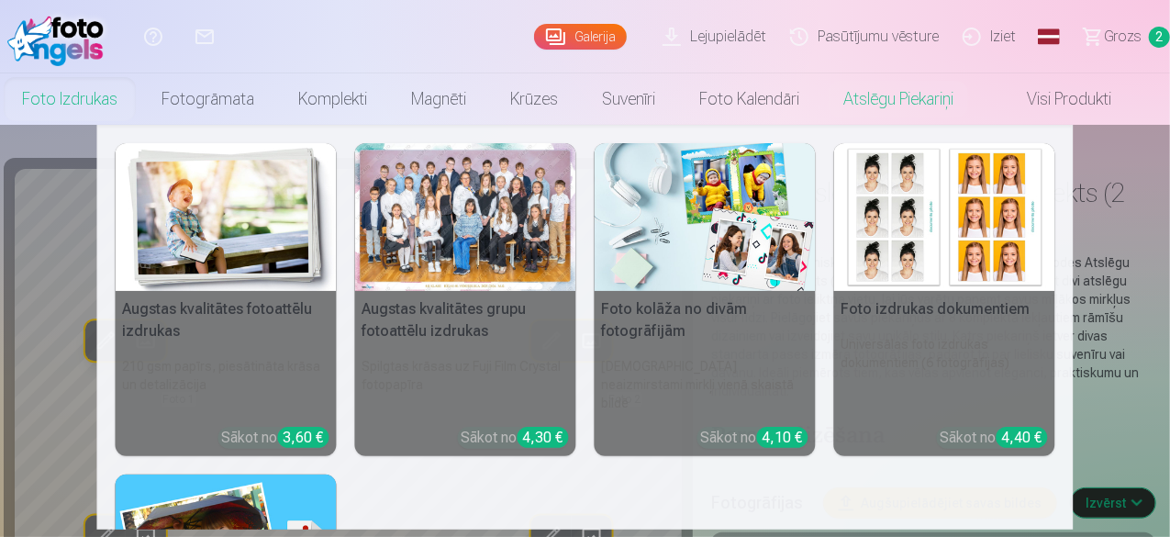
click at [108, 87] on link "Foto izdrukas" at bounding box center [69, 98] width 139 height 51
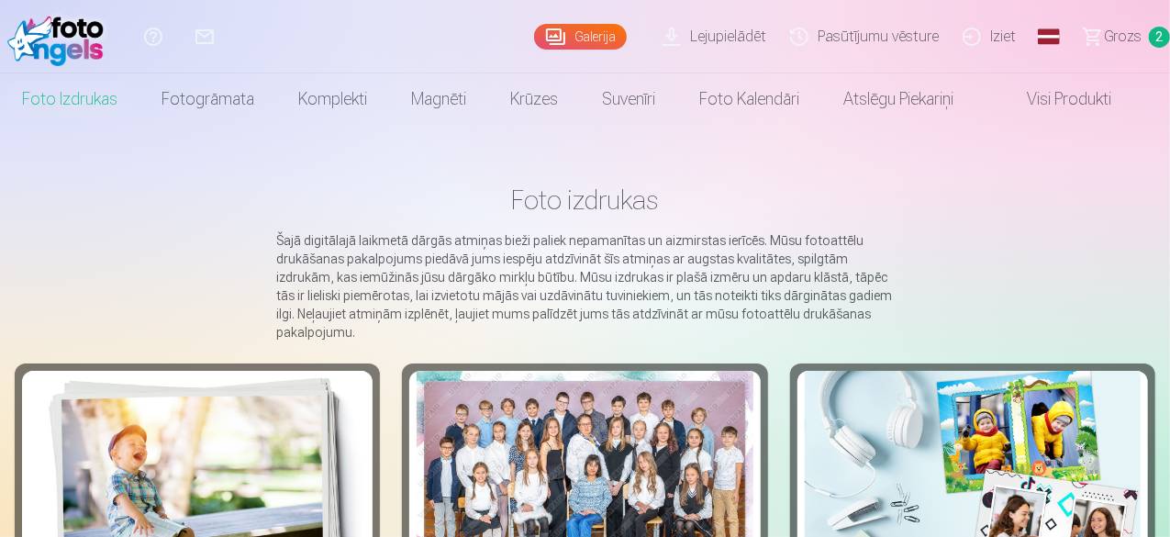
click at [477, 440] on div at bounding box center [585, 483] width 336 height 224
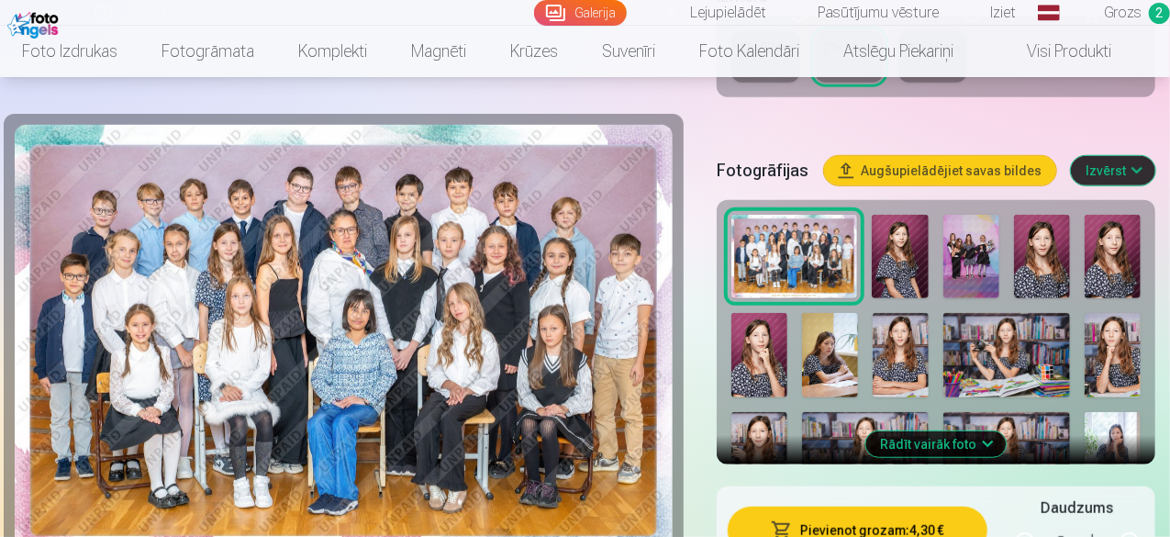
scroll to position [459, 0]
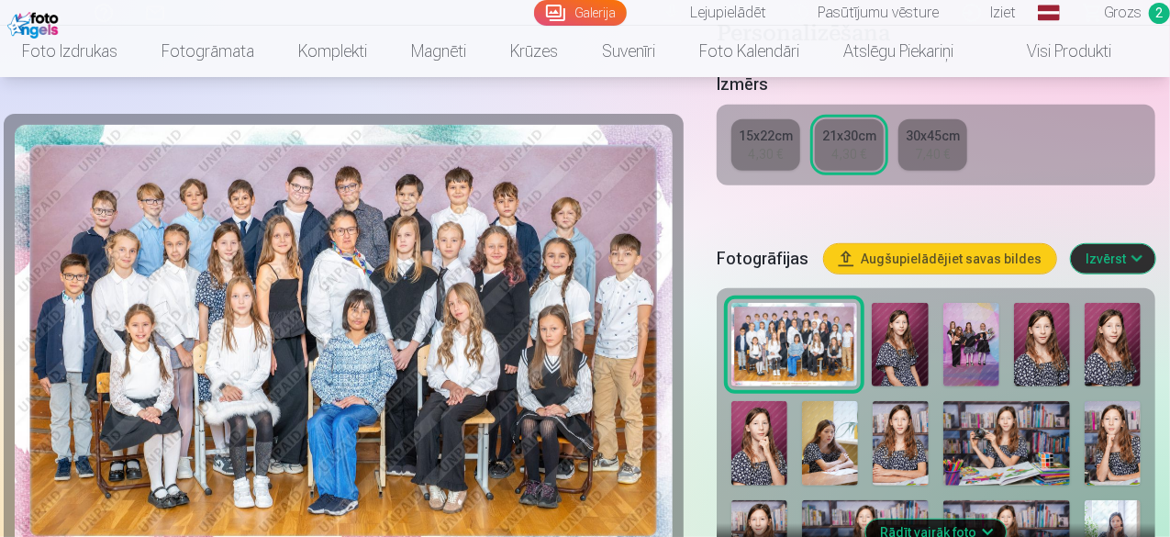
click at [771, 127] on div "15x22cm" at bounding box center [766, 136] width 54 height 18
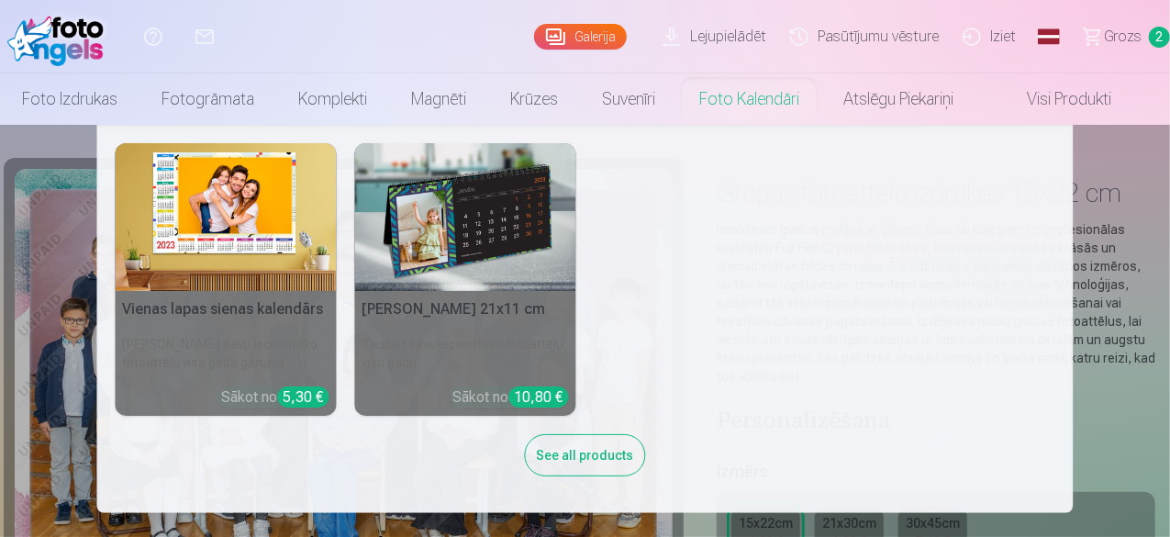
click at [35, 183] on nav "Vienas lapas sienas [PERSON_NAME] savu iecienītāko fotoattēlu visa gada garumā …" at bounding box center [585, 319] width 1170 height 388
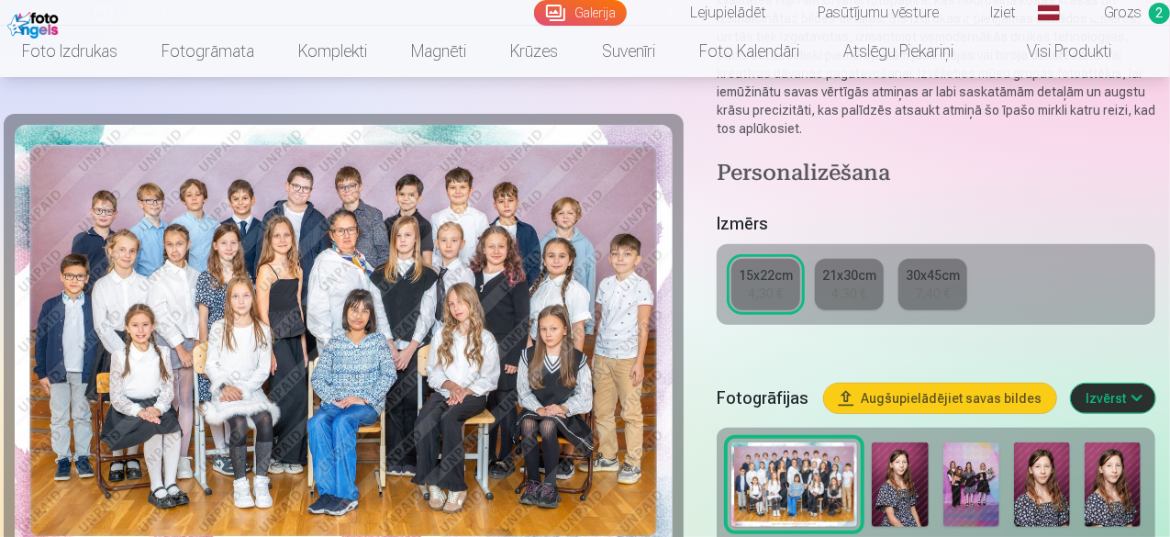
scroll to position [367, 0]
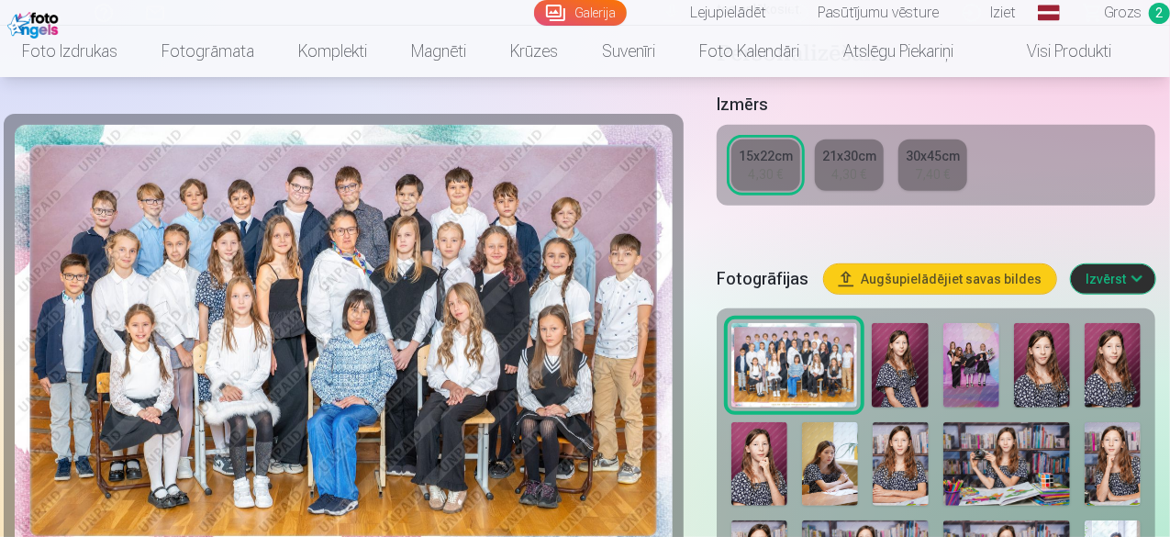
click at [775, 165] on div "4,30 €" at bounding box center [766, 174] width 35 height 18
click at [930, 165] on div "7,40 €" at bounding box center [933, 174] width 35 height 18
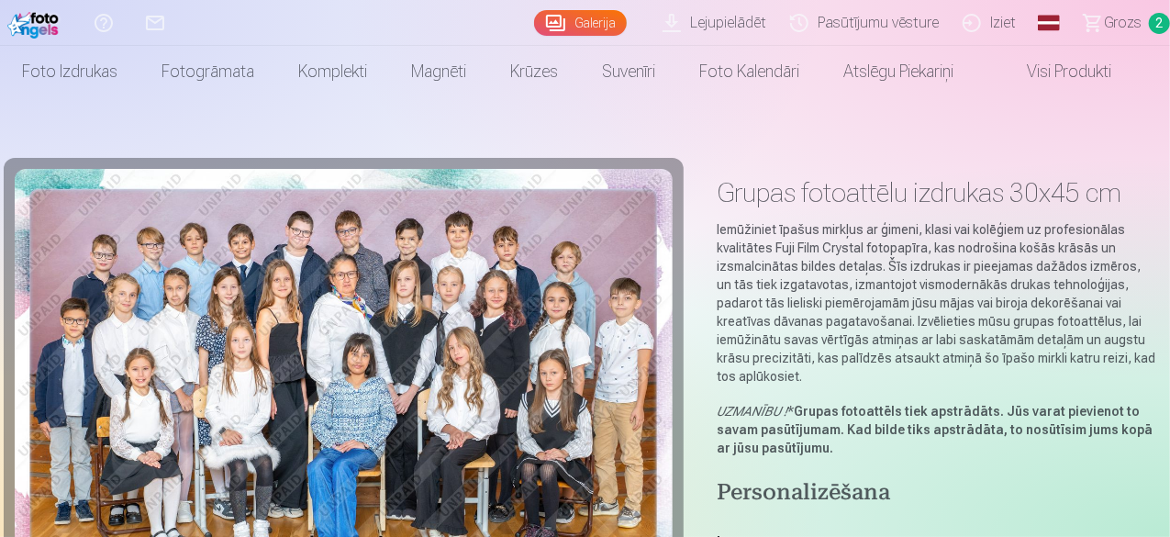
scroll to position [184, 0]
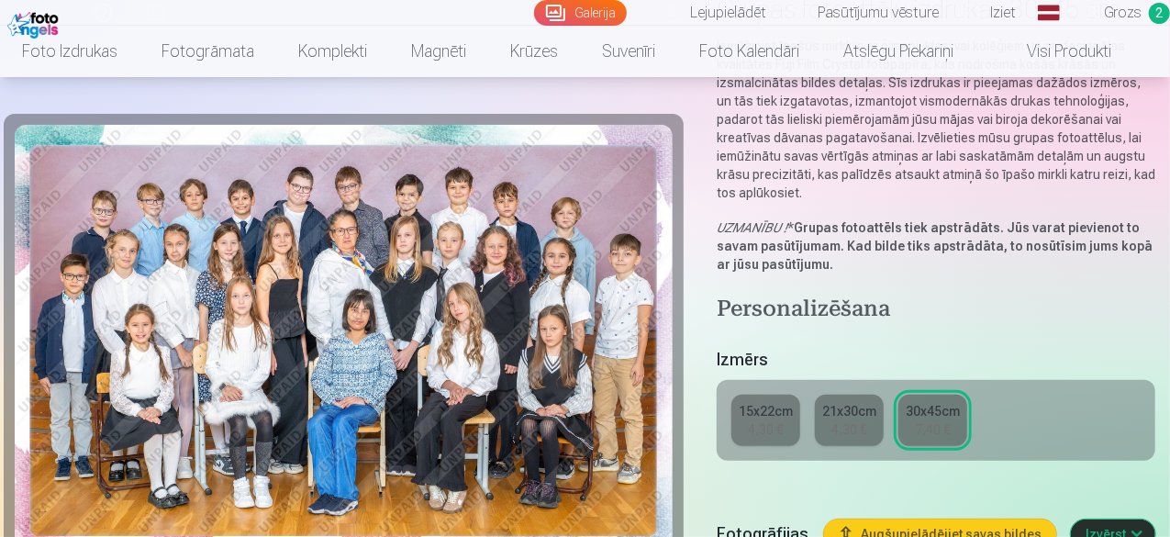
click at [861, 420] on div "4,30 €" at bounding box center [849, 429] width 35 height 18
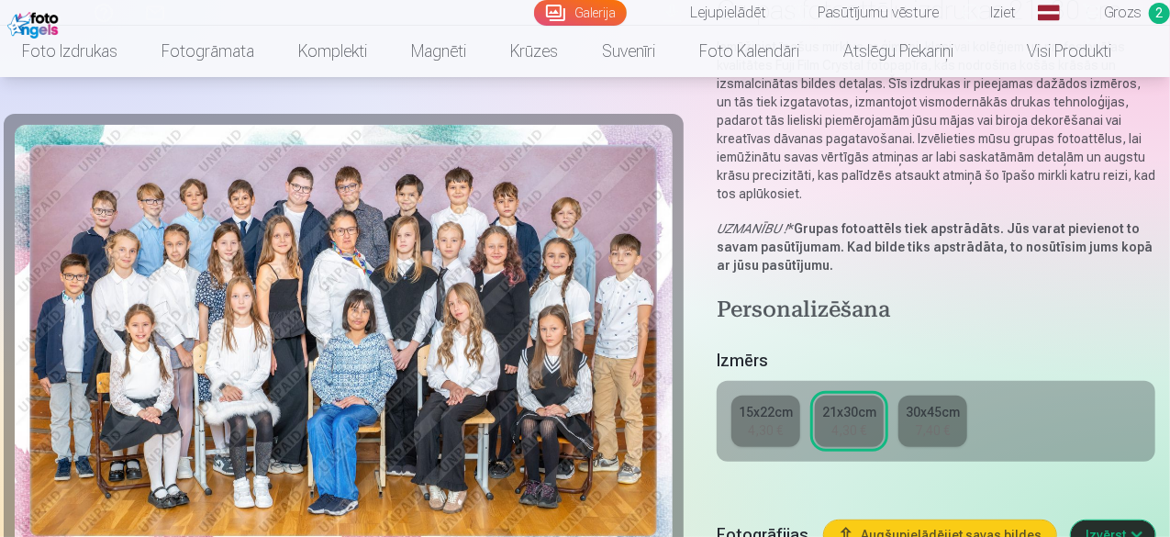
scroll to position [184, 0]
click at [758, 402] on div "15x22cm" at bounding box center [766, 411] width 54 height 18
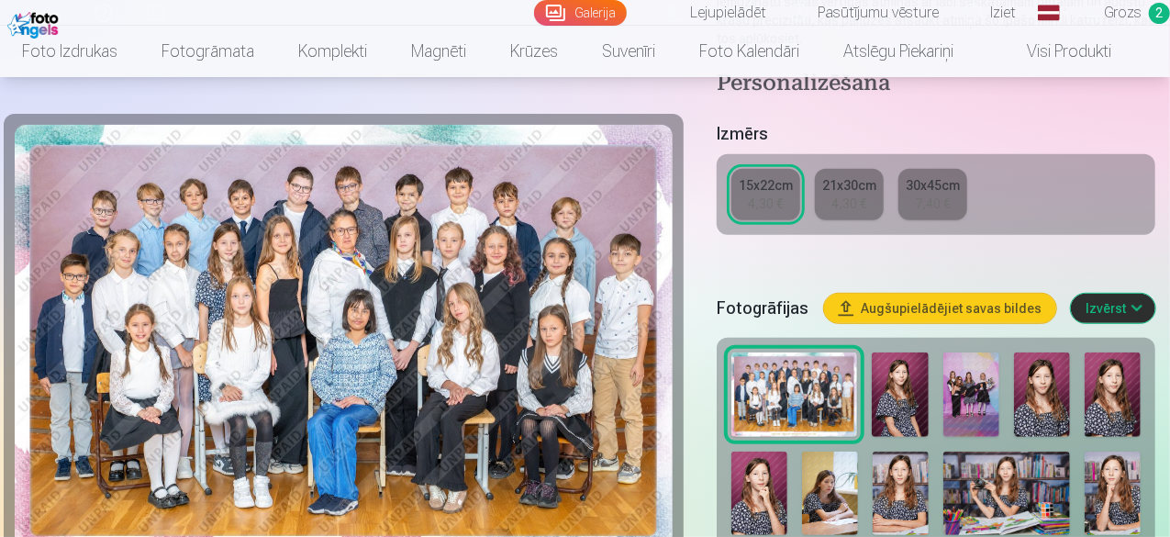
scroll to position [367, 0]
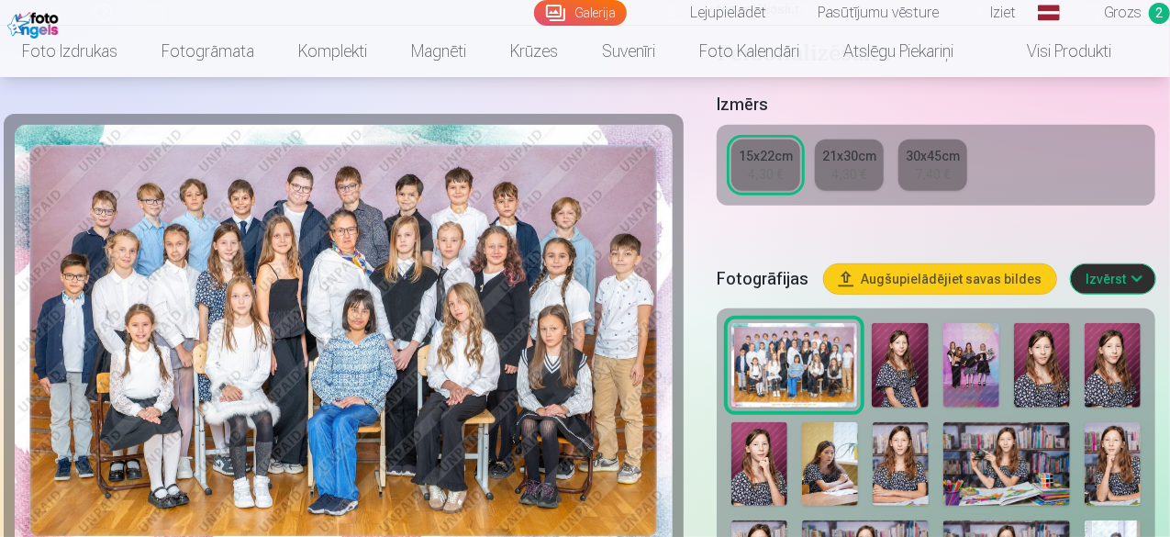
click at [1004, 439] on img at bounding box center [1006, 464] width 127 height 84
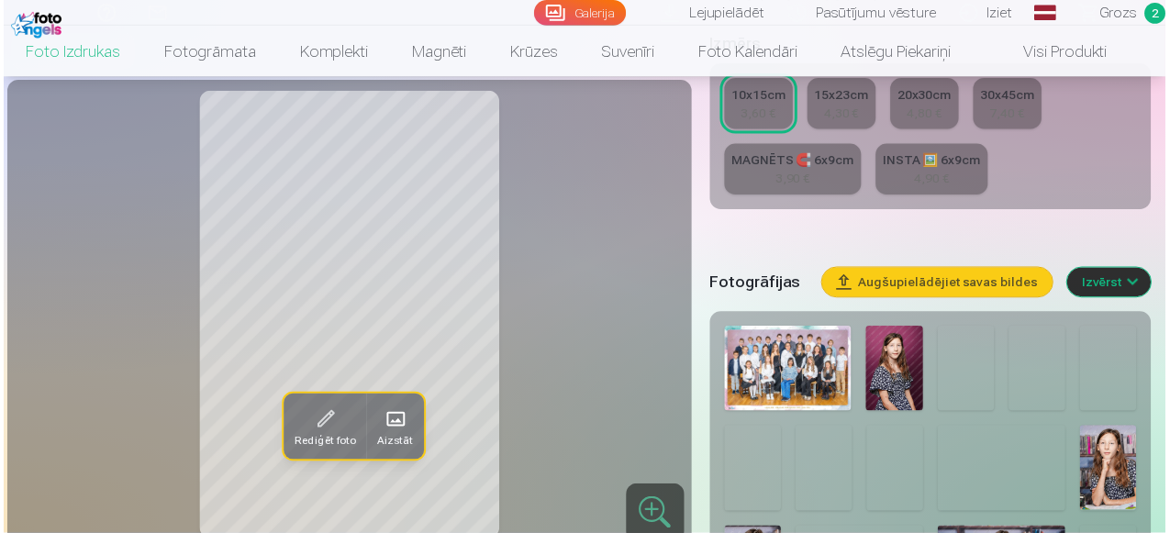
scroll to position [459, 0]
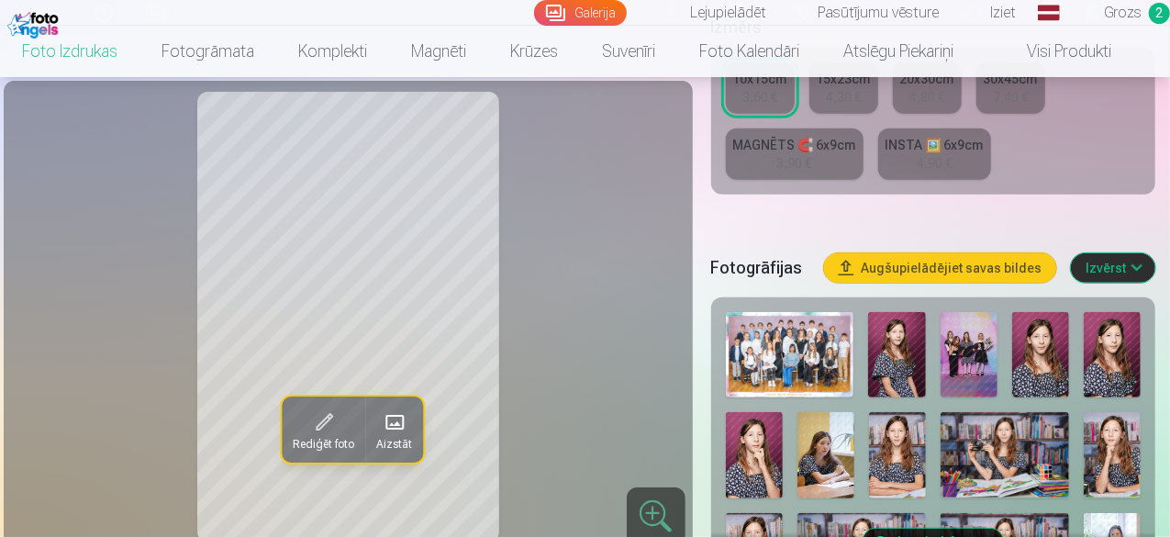
click at [822, 351] on img at bounding box center [790, 354] width 128 height 85
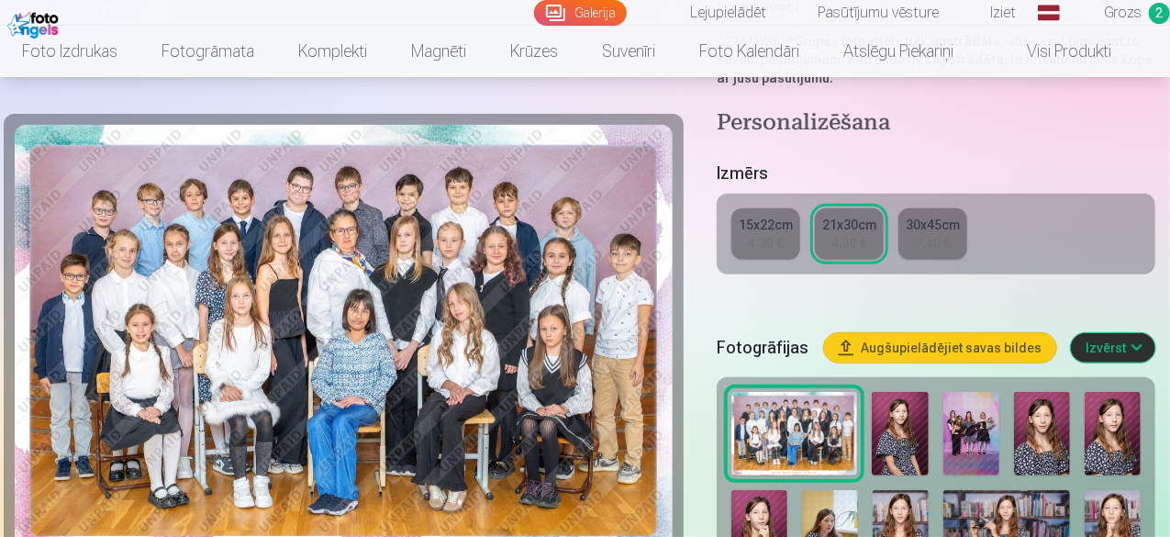
scroll to position [459, 0]
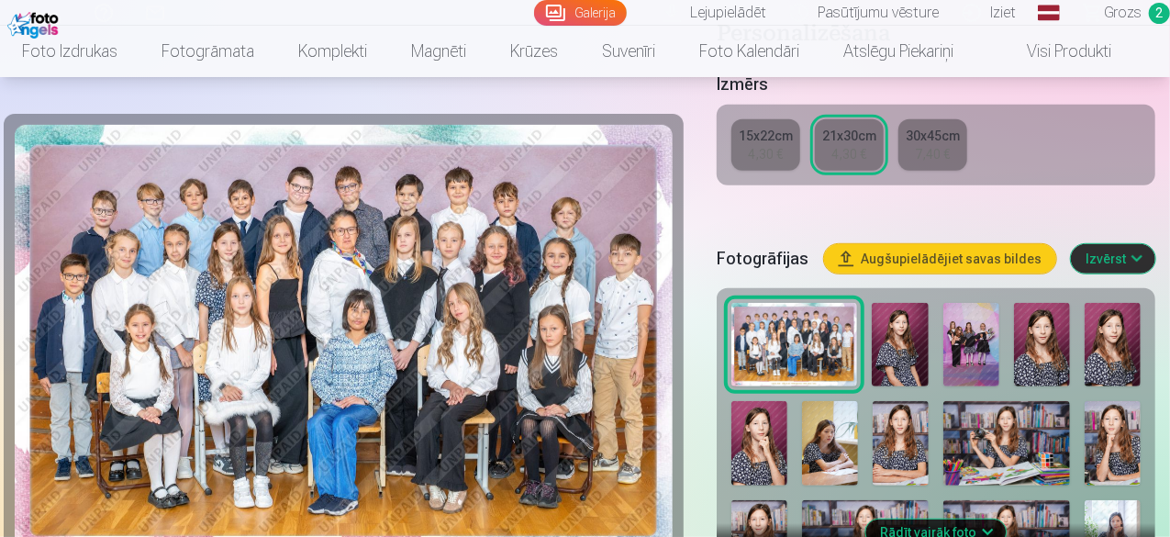
click at [748, 141] on link "15x22cm 4,30 €" at bounding box center [765, 144] width 69 height 51
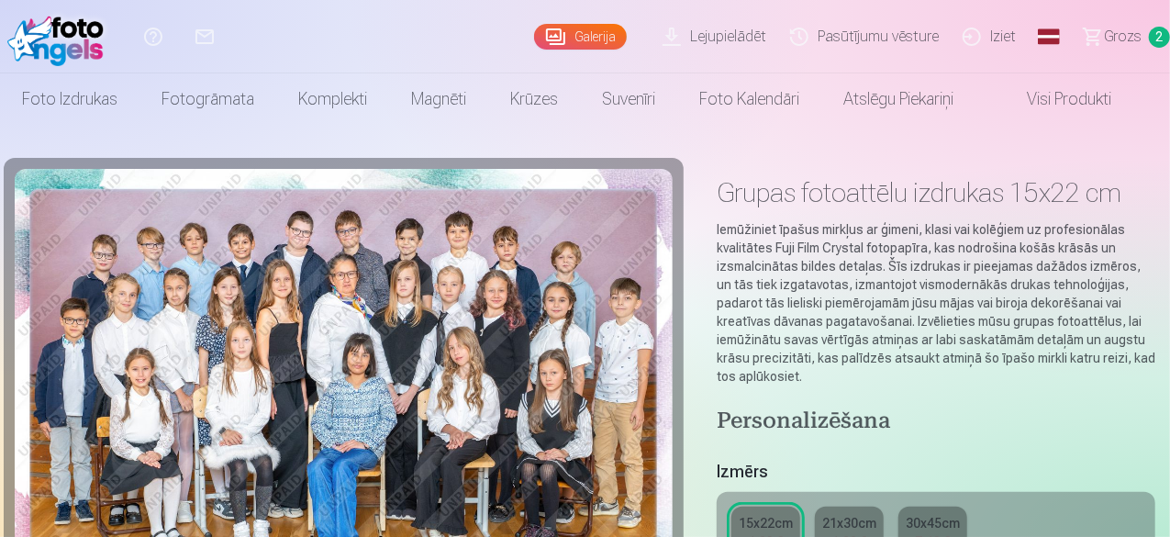
click at [855, 532] on div "4,30 €" at bounding box center [849, 541] width 35 height 18
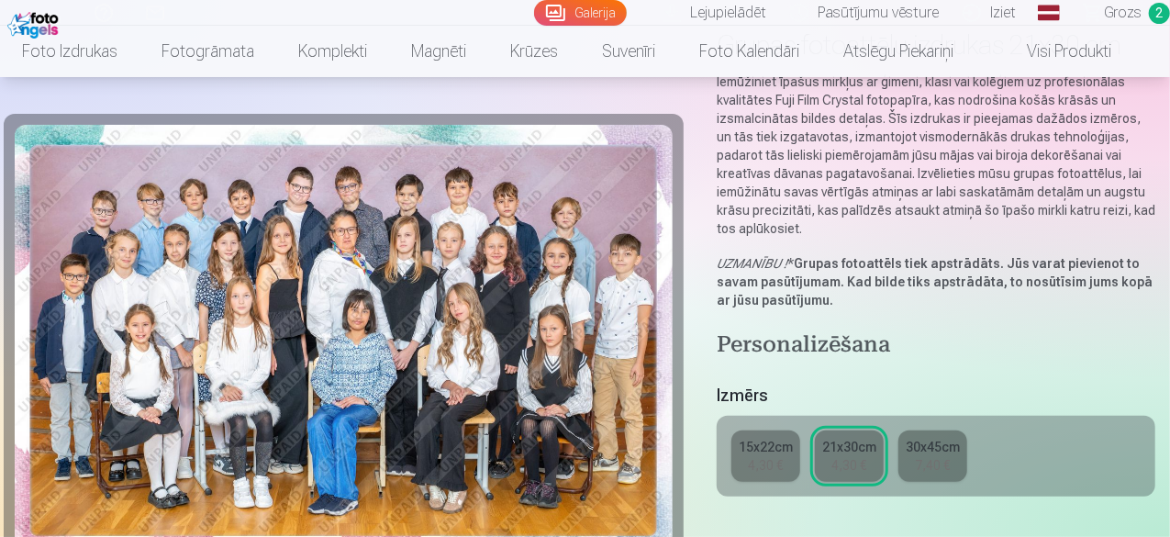
scroll to position [184, 0]
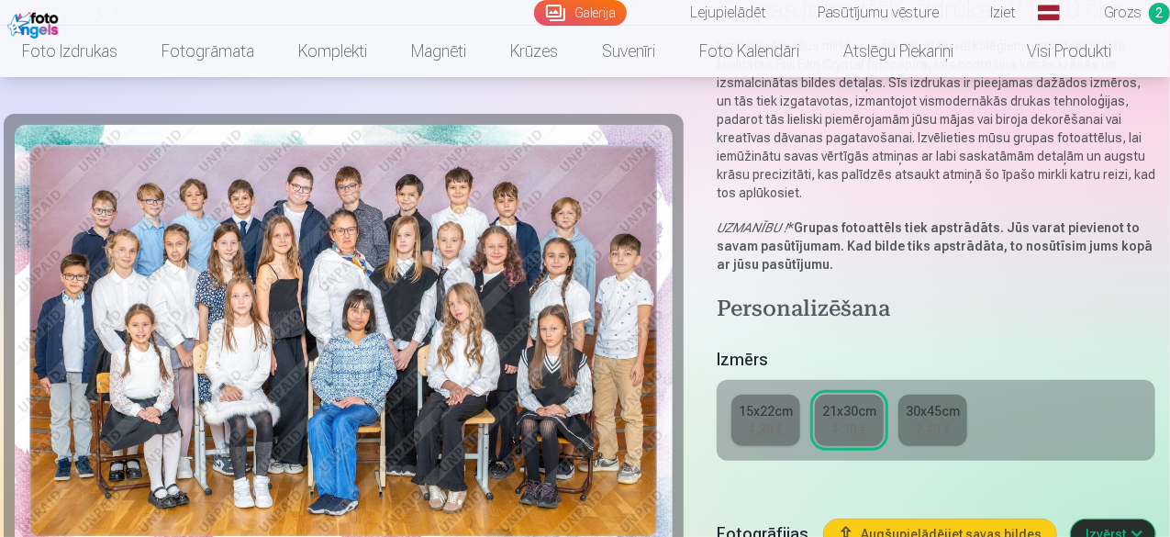
click at [749, 402] on div "15x22cm" at bounding box center [766, 411] width 54 height 18
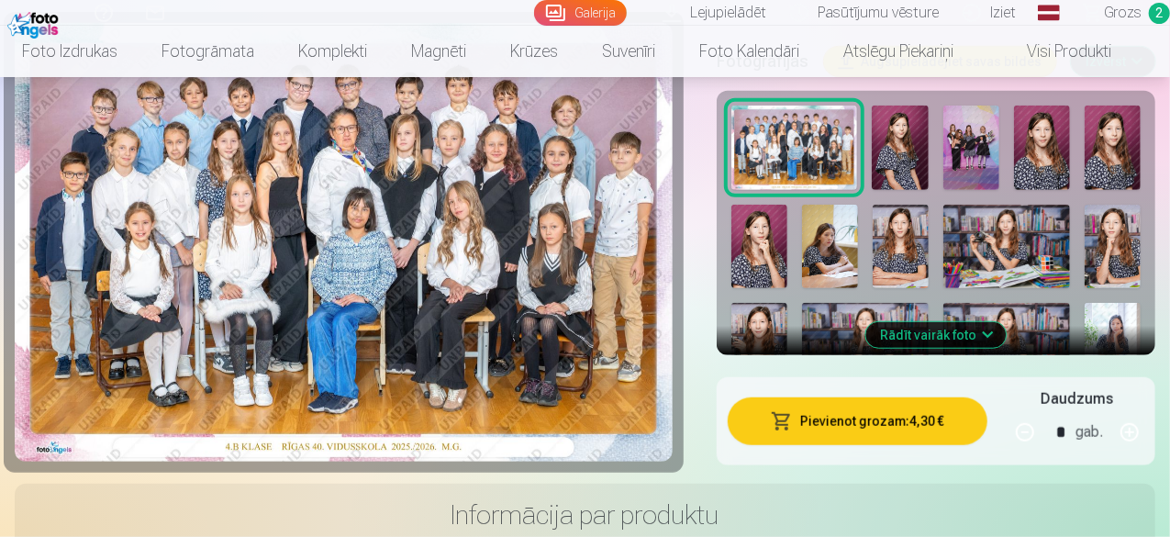
scroll to position [459, 0]
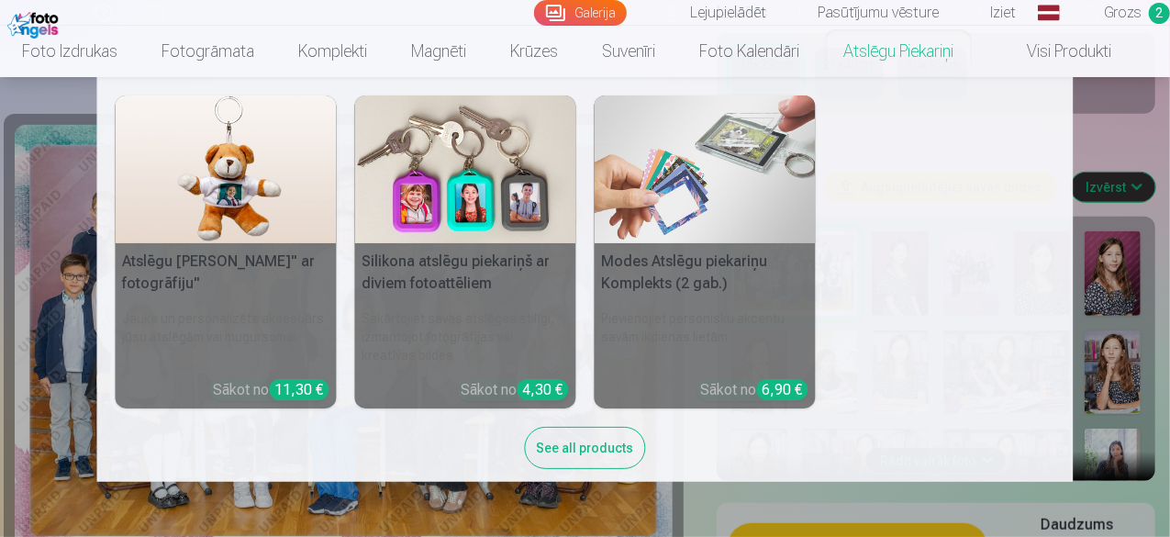
click at [936, 51] on link "Atslēgu piekariņi" at bounding box center [898, 51] width 154 height 51
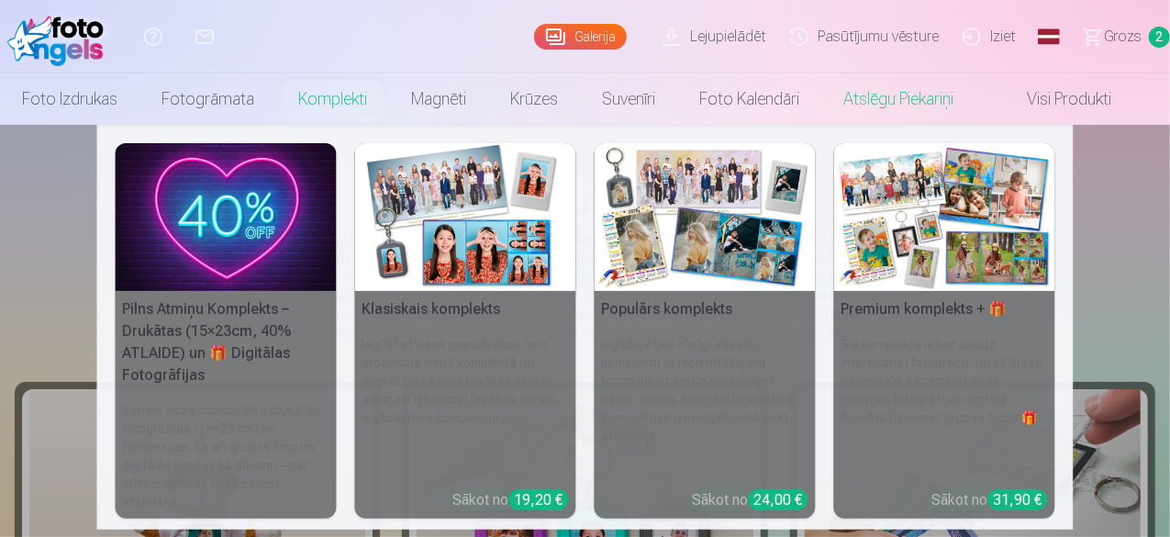
click at [389, 108] on link "Komplekti" at bounding box center [332, 98] width 113 height 51
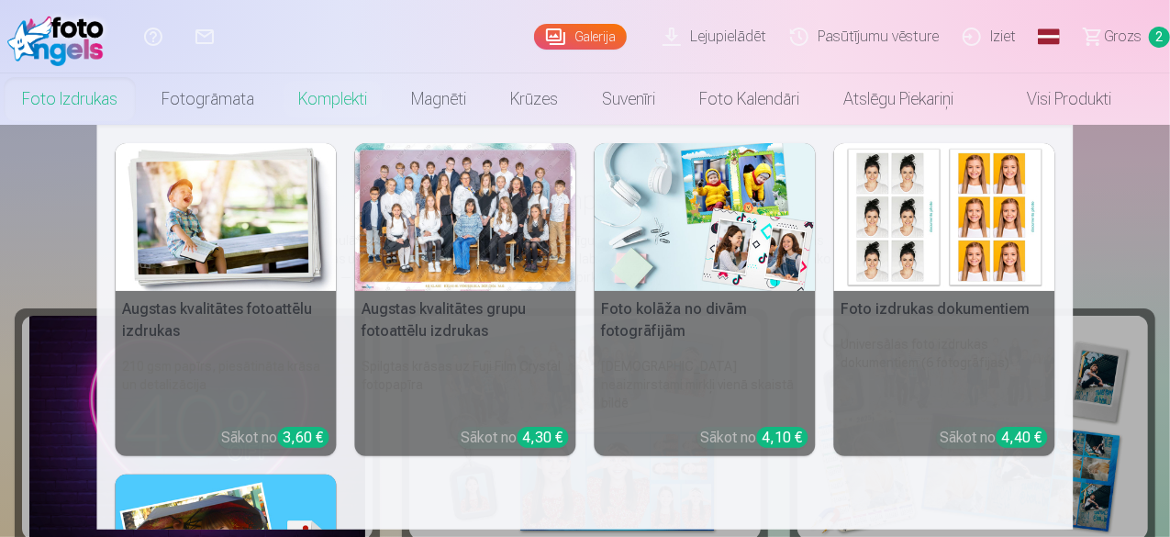
click at [39, 109] on link "Foto izdrukas" at bounding box center [69, 98] width 139 height 51
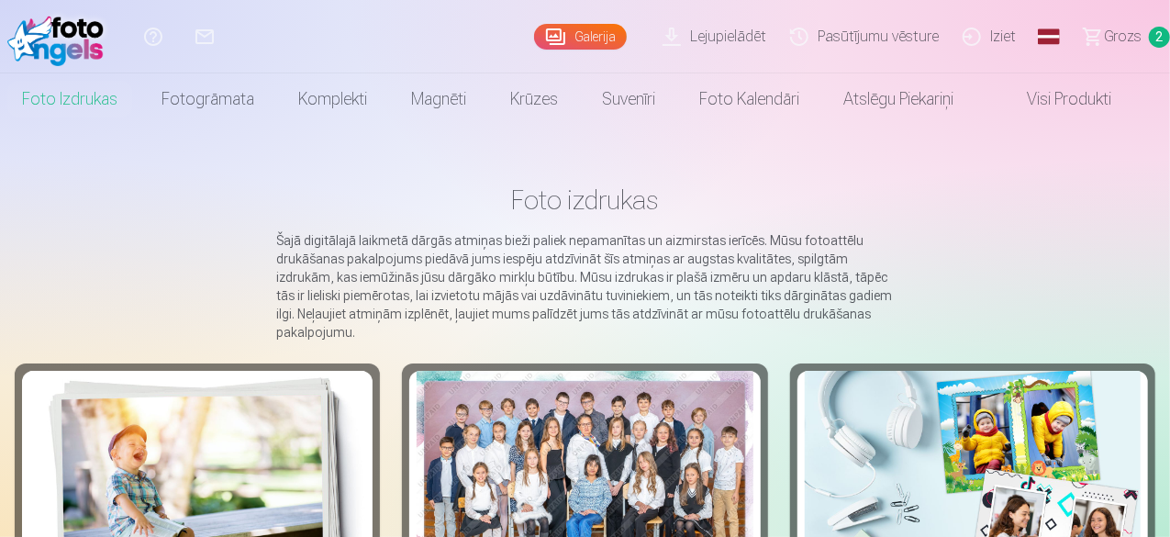
click at [417, 509] on div at bounding box center [585, 483] width 336 height 224
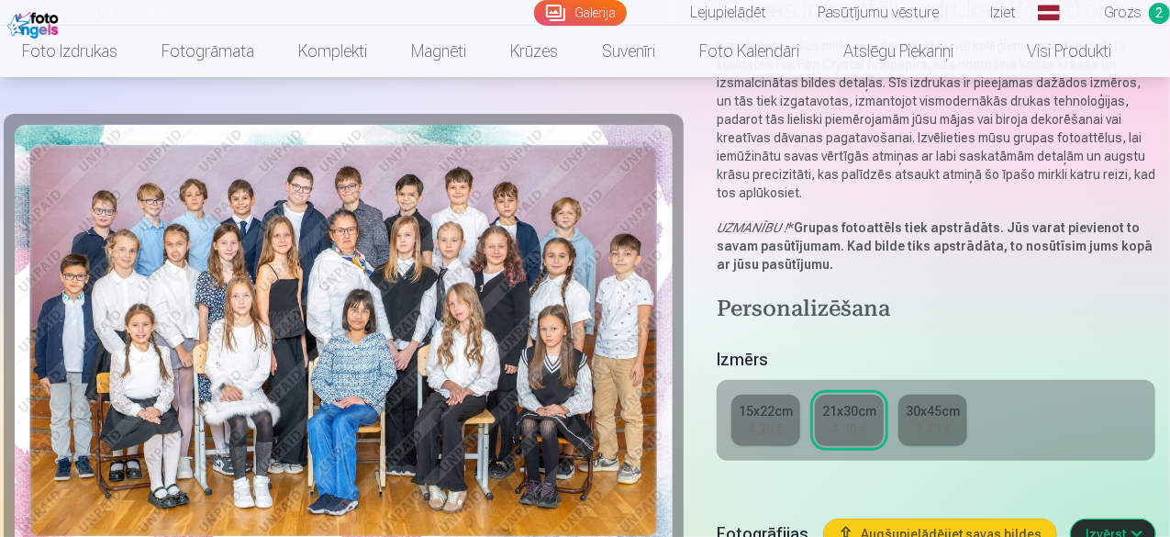
scroll to position [367, 0]
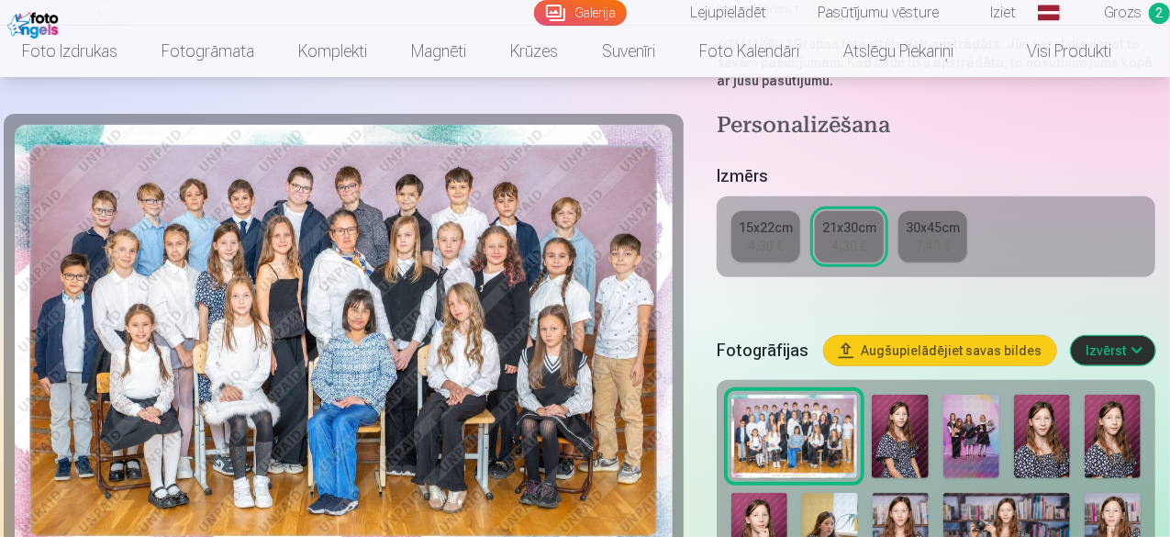
click at [767, 237] on div "4,30 €" at bounding box center [766, 246] width 35 height 18
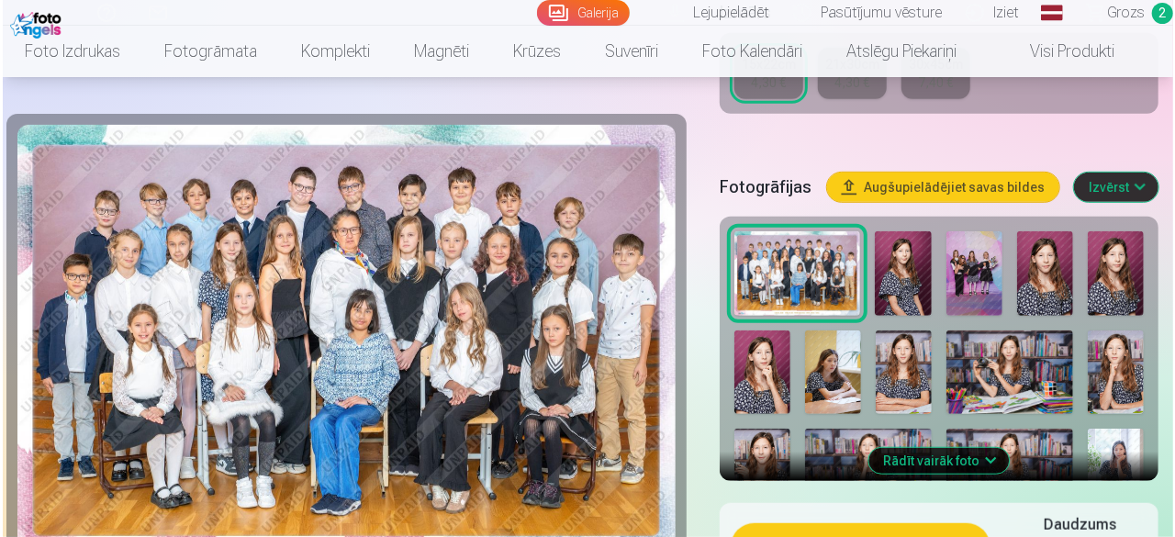
scroll to position [734, 0]
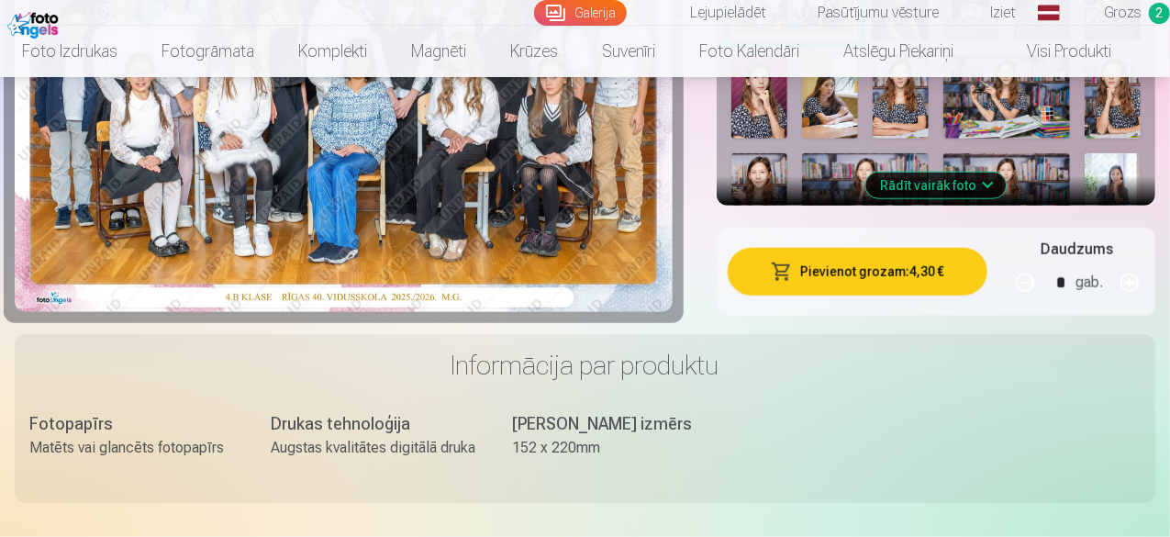
click at [879, 248] on button "Pievienot grozam : 4,30 €" at bounding box center [858, 272] width 260 height 48
